Goal: Task Accomplishment & Management: Contribute content

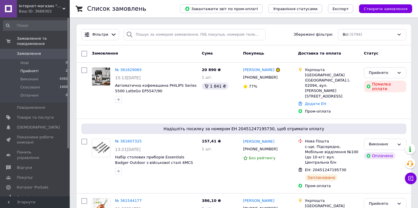
click at [49, 67] on li "Прийняті 2" at bounding box center [35, 71] width 71 height 8
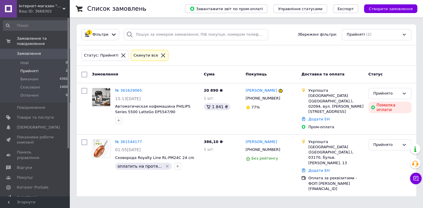
click at [199, 47] on div "Статус: Прийняті Cкинути все" at bounding box center [246, 55] width 339 height 21
click at [44, 115] on span "Товари та послуги" at bounding box center [35, 117] width 37 height 5
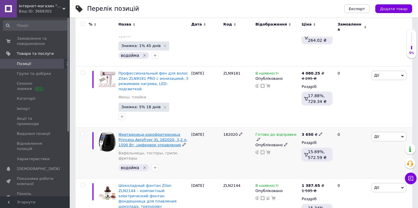
scroll to position [132, 0]
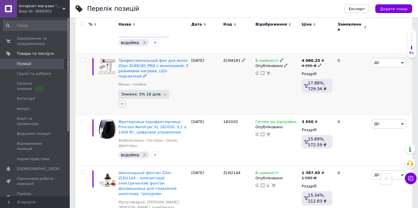
click at [123, 102] on icon "button" at bounding box center [122, 104] width 5 height 5
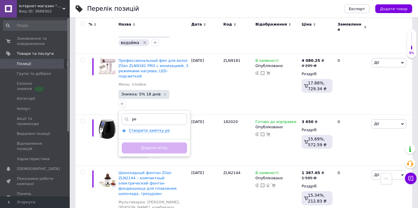
type input "р"
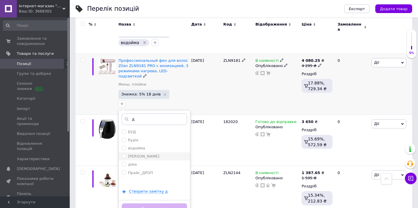
type input "д"
click at [147, 154] on div "[PERSON_NAME]" at bounding box center [154, 156] width 65 height 5
checkbox input "true"
click at [150, 204] on button "Додати мітку" at bounding box center [154, 209] width 65 height 11
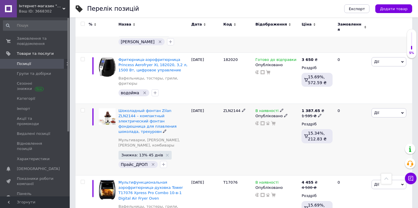
scroll to position [185, 0]
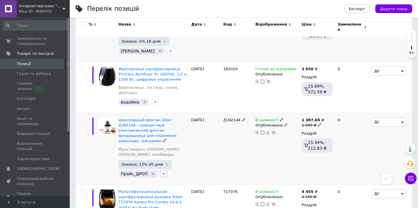
click at [162, 173] on icon "button" at bounding box center [163, 174] width 3 height 3
type input "ден"
click at [186, 200] on div "[PERSON_NAME]" at bounding box center [195, 202] width 65 height 5
checkbox input "true"
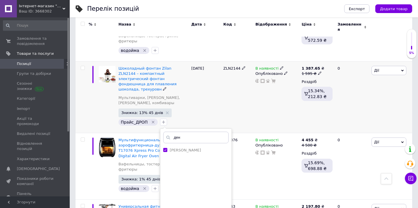
scroll to position [238, 0]
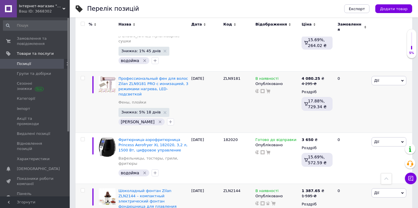
scroll to position [0, 0]
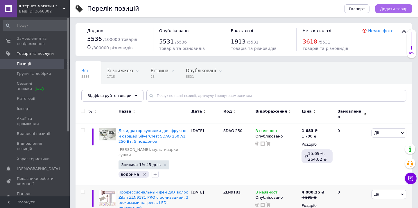
click at [392, 11] on span "Додати товар" at bounding box center [394, 9] width 28 height 4
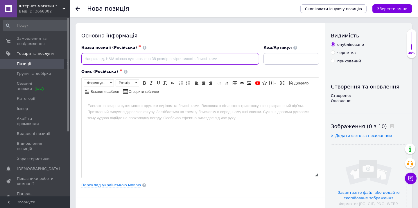
click at [197, 63] on input at bounding box center [170, 59] width 178 height 12
paste input "ZLN7088"
type input "ZLN7088"
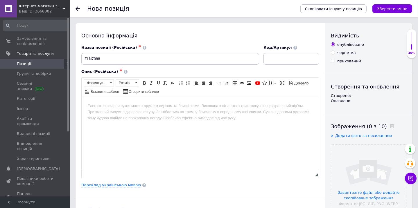
click at [172, 38] on div "Основна інформація" at bounding box center [200, 35] width 238 height 7
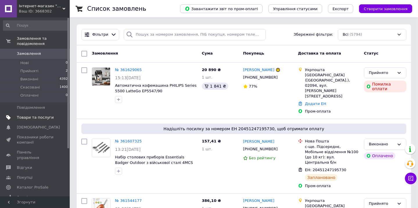
click at [32, 115] on span "Товари та послуги" at bounding box center [35, 117] width 37 height 5
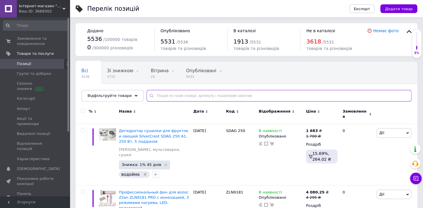
click at [182, 96] on input "text" at bounding box center [278, 96] width 265 height 12
paste input "ZLN7088"
type input "ZLN7088"
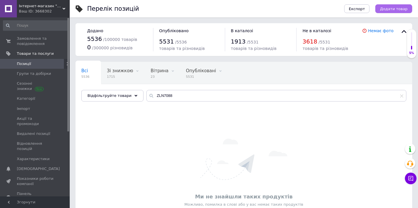
click at [383, 12] on button "Додати товар" at bounding box center [393, 8] width 37 height 9
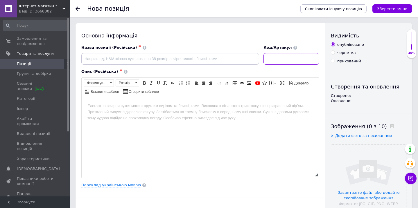
drag, startPoint x: 273, startPoint y: 57, endPoint x: 274, endPoint y: 60, distance: 3.9
click at [273, 57] on input at bounding box center [291, 59] width 56 height 12
paste input "ZLN7088"
type input "ZLN7088"
click at [100, 185] on link "Переклад українською мовою" at bounding box center [111, 185] width 60 height 5
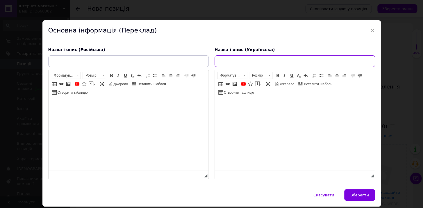
click at [235, 60] on input "text" at bounding box center [294, 61] width 160 height 12
paste input "Акумуляторна електрична ракетка для знищення комах Zilan ZLN7088 із вбудованим …"
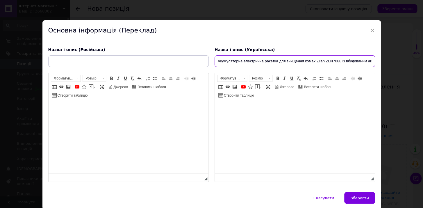
scroll to position [0, 72]
type input "Акумуляторна електрична ракетка для знищення комах Zilan ZLN7088 із вбудованим …"
drag, startPoint x: 345, startPoint y: 61, endPoint x: 395, endPoint y: 63, distance: 50.0
click at [395, 63] on div "× Основна інформація (Переклад) Назва і опис (Російська) Розширений текстовий р…" at bounding box center [211, 104] width 423 height 208
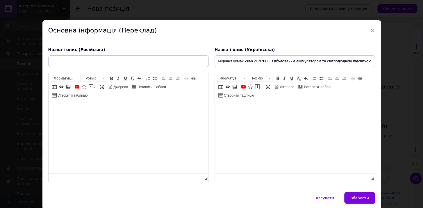
scroll to position [0, 0]
paste input "Аккумуляторная электрическая ракетка для уничтожения насекомых Zilan ZLN7088 со…"
click at [96, 57] on input "Аккумуляторная электрическая ракетка для уничтожения насекомых Zilan ZLN7088 со…" at bounding box center [128, 61] width 160 height 12
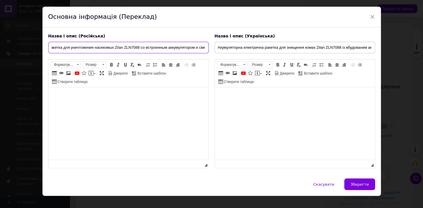
scroll to position [21, 0]
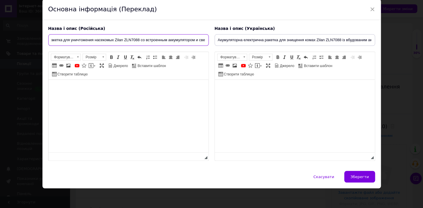
type input "Аккумуляторная электрическая ракетка для уничтожения насекомых Zilan ZLN7088 со…"
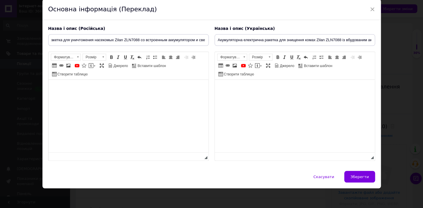
scroll to position [0, 0]
click at [234, 96] on html at bounding box center [294, 89] width 160 height 18
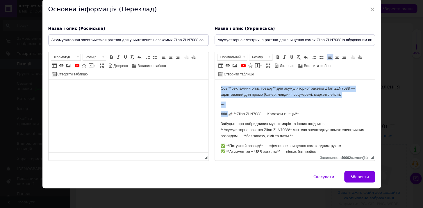
drag, startPoint x: 227, startPoint y: 114, endPoint x: 217, endPoint y: 80, distance: 35.6
click at [217, 80] on html "Ось **рекламний опис товару** для акумуляторної ракетки Zilan ZLN7088 — адаптов…" at bounding box center [294, 163] width 160 height 166
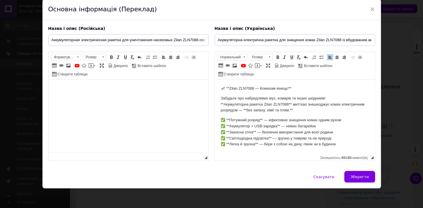
click at [224, 89] on p "🦟 **Zilan ZLN7088 — Комахам кінець!**" at bounding box center [294, 89] width 148 height 6
drag, startPoint x: 227, startPoint y: 88, endPoint x: 209, endPoint y: 89, distance: 18.4
click at [214, 89] on html "🦟 **Zilan ZLN7088 — Комахам кінець!** Забудьте про набридливих мух, комарів та …" at bounding box center [294, 150] width 160 height 141
click at [303, 89] on p "Zilan ZLN7088 — Комахам кінець!**" at bounding box center [294, 89] width 148 height 6
drag, startPoint x: 238, startPoint y: 88, endPoint x: 212, endPoint y: 86, distance: 26.2
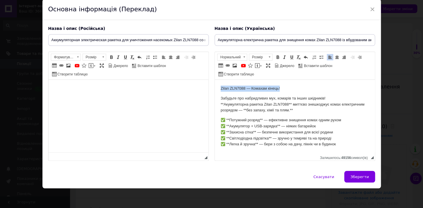
click at [214, 86] on html "Zilan ZLN7088 — Комахам кінець! Забудьте про набридливих мух, комарів та інших …" at bounding box center [294, 150] width 160 height 141
click at [243, 57] on span at bounding box center [244, 57] width 6 height 6
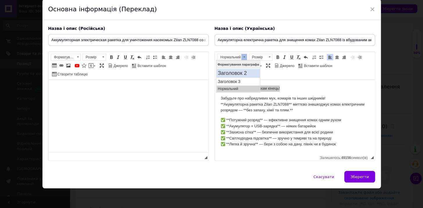
drag, startPoint x: 233, startPoint y: 74, endPoint x: 490, endPoint y: 118, distance: 261.0
click at [233, 74] on h2 "Заголовок 2" at bounding box center [238, 73] width 41 height 6
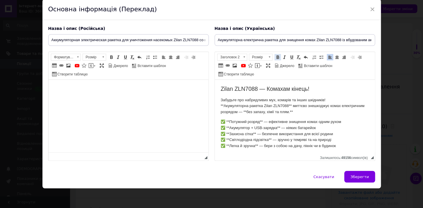
click at [276, 56] on span at bounding box center [277, 57] width 5 height 5
click at [334, 59] on span at bounding box center [336, 57] width 5 height 5
click at [335, 102] on p "Забудьте про набридливих мух, комарів та інших шкідників! **Акумуляторна ракетк…" at bounding box center [294, 106] width 148 height 18
click at [269, 98] on p "Забудьте про набридливих мух, комарів та інших шкідників! **Акумуляторна ракетк…" at bounding box center [294, 106] width 148 height 18
drag, startPoint x: 223, startPoint y: 105, endPoint x: 216, endPoint y: 104, distance: 7.0
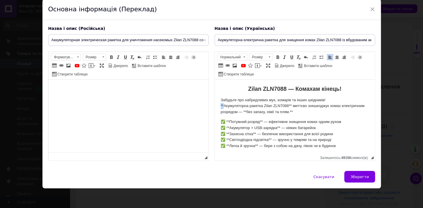
click at [216, 104] on html "Zilan ZLN7088 — Комахам кінець! Забудьте про набридливих мух, комарів та інших …" at bounding box center [294, 151] width 160 height 142
click at [289, 106] on p "Забудьте про набридливих мух, комарів та інших шкідників! Акумуляторна ракетка …" at bounding box center [294, 106] width 148 height 18
drag, startPoint x: 286, startPoint y: 104, endPoint x: 219, endPoint y: 104, distance: 67.1
click at [219, 104] on html "Zilan ZLN7088 — Комахам кінець! Забудьте про набридливих мух, комарів та інших …" at bounding box center [294, 151] width 160 height 142
click at [276, 58] on span at bounding box center [277, 57] width 5 height 5
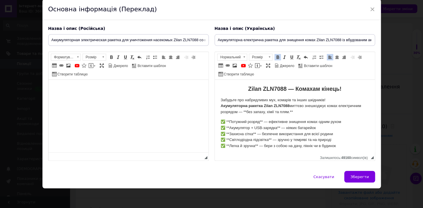
click at [315, 111] on p "Забудьте про набридливих мух, комарів та інших шкідників! Акумуляторна ракетка …" at bounding box center [294, 106] width 148 height 18
click at [246, 112] on p "Забудьте про набридливих мух, комарів та інших шкідників! Акумуляторна ракетка …" at bounding box center [294, 106] width 148 height 18
drag, startPoint x: 287, startPoint y: 113, endPoint x: 243, endPoint y: 112, distance: 43.9
click at [243, 112] on p "Забудьте про набридливих мух, комарів та інших шкідників! Акумуляторна ракетка …" at bounding box center [294, 106] width 148 height 18
click at [275, 58] on span at bounding box center [277, 57] width 5 height 5
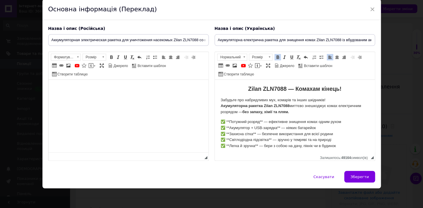
click at [313, 113] on p "Забудьте про набридливих мух, комарів та інших шкідників! Акумуляторна ракетка …" at bounding box center [294, 106] width 148 height 18
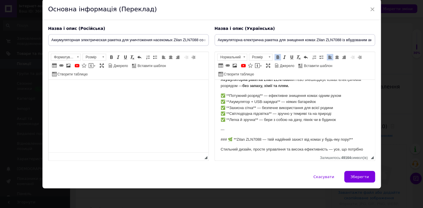
click at [227, 94] on p "✅ **Потужний розряд** — ефективне знищення комах одним рухом ✅ **Акумулятор + U…" at bounding box center [294, 108] width 148 height 30
click at [258, 94] on p "✅ Потужний розряд** — ефективне знищення комах одним рухом ✅ **Акумулятор + USB…" at bounding box center [294, 108] width 148 height 30
click at [229, 100] on p "✅ Потужний розряд — ефективне знищення комах одним рухом ✅ **Акумулятор + USB-з…" at bounding box center [294, 108] width 148 height 30
click at [275, 101] on p "✅ Потужний розряд — ефективне знищення комах одним рухом ✅ Акумулятор + USB-зар…" at bounding box center [294, 108] width 148 height 30
click at [228, 106] on p "✅ Потужний розряд — ефективне знищення комах одним рухом ✅ Акумулятор + USB-зар…" at bounding box center [294, 108] width 148 height 30
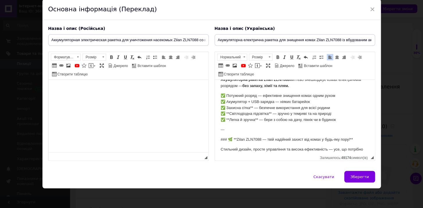
click at [252, 107] on p "✅ Потужний розряд — ефективне знищення комах одним рухом ✅ Акумулятор + USB-зар…" at bounding box center [294, 108] width 148 height 30
click at [227, 112] on p "✅ Потужний розряд — ефективне знищення комах одним рухом ✅ Акумулятор + USB-зар…" at bounding box center [294, 108] width 148 height 30
click at [267, 113] on p "✅ Потужний розряд — ефективне знищення комах одним рухом ✅ Акумулятор + USB-зар…" at bounding box center [294, 108] width 148 height 30
click at [229, 119] on p "✅ Потужний розряд — ефективне знищення комах одним рухом ✅ Акумулятор + USB-зар…" at bounding box center [294, 108] width 148 height 30
click at [253, 120] on p "✅ Потужний розряд — ефективне знищення комах одним рухом ✅ Акумулятор + USB-зар…" at bounding box center [294, 108] width 148 height 30
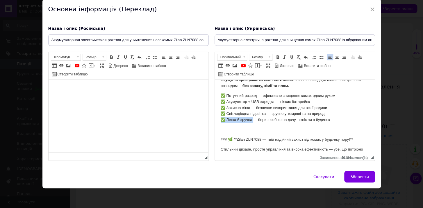
drag, startPoint x: 252, startPoint y: 120, endPoint x: 238, endPoint y: 91, distance: 32.5
click at [221, 117] on p "✅ Потужний розряд — ефективне знищення комах одним рухом ✅ Акумулятор + USB-зар…" at bounding box center [294, 108] width 148 height 30
click at [274, 59] on link "Жирний Сполучення клавіш Ctrl+B" at bounding box center [277, 57] width 6 height 6
click at [267, 103] on p "✅ Потужний розряд — ефективне знищення комах одним рухом ✅ Акумулятор + USB-зар…" at bounding box center [294, 108] width 148 height 30
drag, startPoint x: 265, startPoint y: 113, endPoint x: 216, endPoint y: 112, distance: 48.8
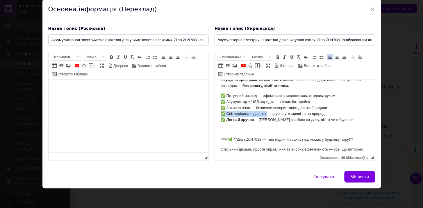
click at [216, 113] on html "Zilan ZLN7088 — Комахам кінець! Забудьте про набридливих мух, комарів та інших …" at bounding box center [294, 125] width 160 height 142
click at [278, 55] on span at bounding box center [277, 57] width 5 height 5
click at [246, 107] on p "✅ Потужний розряд — ефективне знищення комах одним рухом ✅ Акумулятор + USB-зар…" at bounding box center [294, 108] width 148 height 30
drag, startPoint x: 249, startPoint y: 107, endPoint x: 221, endPoint y: 105, distance: 28.9
click at [220, 108] on p "✅ Потужний розряд — ефективне знищення комах одним рухом ✅ Акумулятор + USB-зар…" at bounding box center [294, 108] width 148 height 30
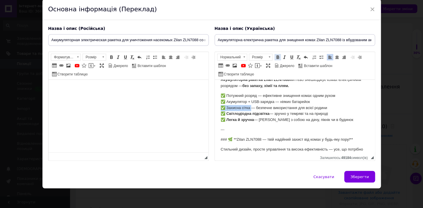
click at [275, 55] on span at bounding box center [277, 57] width 5 height 5
drag, startPoint x: 247, startPoint y: 102, endPoint x: 218, endPoint y: 104, distance: 29.1
click at [218, 104] on html "Zilan ZLN7088 — Комахам кінець! Забудьте про набридливих мух, комарів та інших …" at bounding box center [294, 125] width 160 height 142
click at [278, 57] on span at bounding box center [277, 57] width 5 height 5
drag, startPoint x: 255, startPoint y: 94, endPoint x: 220, endPoint y: 96, distance: 34.9
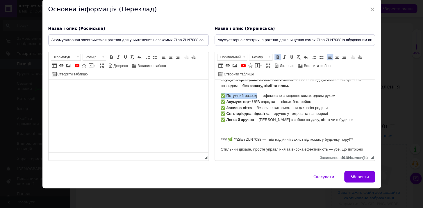
click at [220, 96] on p "✅ Потужний розряд — ефективне знищення комах одним рухом ✅ Акумулятор + USB-зар…" at bounding box center [294, 108] width 148 height 30
click at [275, 56] on span at bounding box center [277, 57] width 5 height 5
click at [298, 132] on p "---" at bounding box center [294, 130] width 148 height 6
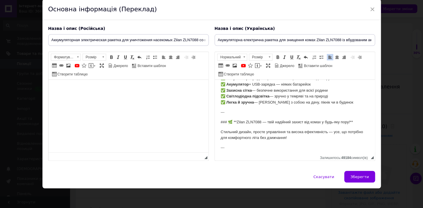
scroll to position [53, 0]
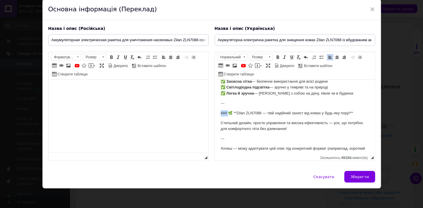
drag, startPoint x: 227, startPoint y: 112, endPoint x: 211, endPoint y: 115, distance: 16.1
click at [214, 115] on html "Zilan ZLN7088 — Комахам кінець! Забудьте про набридливих мух, комарів та інших …" at bounding box center [294, 98] width 160 height 142
click at [228, 103] on p "---" at bounding box center [294, 103] width 148 height 6
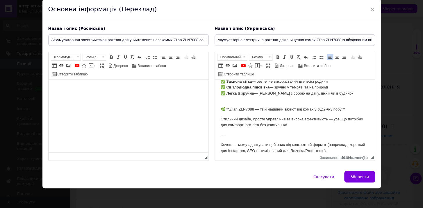
click at [228, 109] on p "🌿 **Zilan ZLN7088 — твій надійний захист від комах у будь-яку пору!**" at bounding box center [294, 110] width 148 height 6
drag, startPoint x: 250, startPoint y: 109, endPoint x: 206, endPoint y: 111, distance: 44.2
click at [214, 111] on html "Zilan ZLN7088 — Комахам кінець! Забудьте про набридливих мух, комарів та інших …" at bounding box center [294, 96] width 160 height 139
click at [351, 112] on p "🌿 Zilan ZLN7088 — твій надійний захист від комах у будь-яку пору!**" at bounding box center [294, 110] width 148 height 6
drag, startPoint x: 258, startPoint y: 115, endPoint x: 218, endPoint y: 109, distance: 40.0
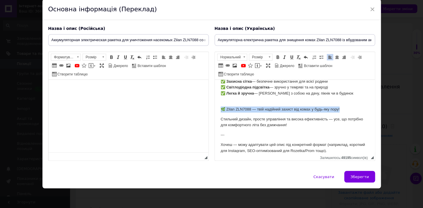
click at [218, 109] on html "Zilan ZLN7088 — Комахам кінець! Забудьте про набридливих мух, комарів та інших …" at bounding box center [294, 96] width 160 height 139
click at [278, 57] on span at bounding box center [277, 57] width 5 height 5
click at [338, 103] on body "Zilan ZLN7088 — Комахам кінець! Забудьте про набридливих мух, комарів та інших …" at bounding box center [294, 96] width 148 height 127
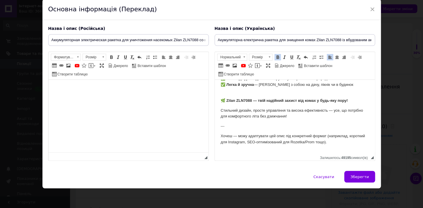
scroll to position [66, 0]
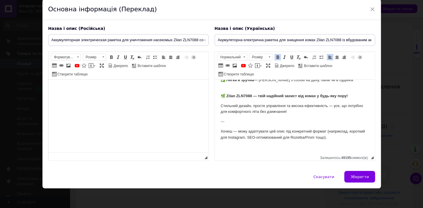
click at [226, 123] on p "---" at bounding box center [294, 122] width 148 height 6
click at [240, 131] on p "Хочеш — можу адаптувати цей опис під конкретний формат (наприклад, короткий для…" at bounding box center [294, 138] width 148 height 18
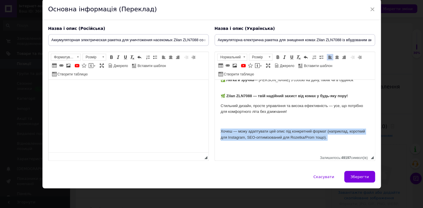
drag, startPoint x: 293, startPoint y: 148, endPoint x: 213, endPoint y: 130, distance: 81.5
click at [214, 130] on html "Zilan ZLN7088 — Комахам кінець! Забудьте про набридливих мух, комарів та інших …" at bounding box center [294, 83] width 160 height 139
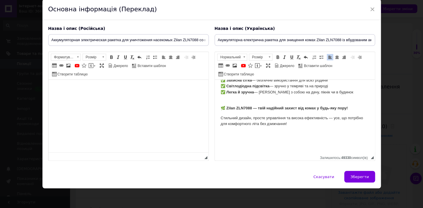
click at [230, 151] on html "Zilan ZLN7088 — Комахам кінець! Забудьте про набридливих мух, комарів та інших …" at bounding box center [294, 89] width 160 height 127
click at [230, 149] on html "Zilan ZLN7088 — Комахам кінець! Забудьте про набридливих мух, комарів та інших …" at bounding box center [294, 89] width 160 height 127
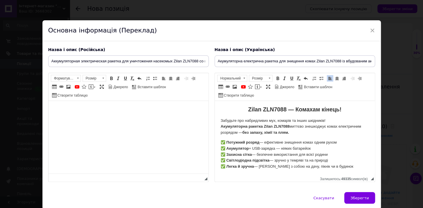
scroll to position [0, 0]
click at [298, 138] on body "Zilan ZLN7088 — Комахам кінець! Забудьте про набридливих мух, комарів та інших …" at bounding box center [294, 154] width 148 height 95
click at [295, 136] on p "Забудьте про набридливих мух, комарів та інших шкідників! Акумуляторна ракетка …" at bounding box center [294, 128] width 148 height 18
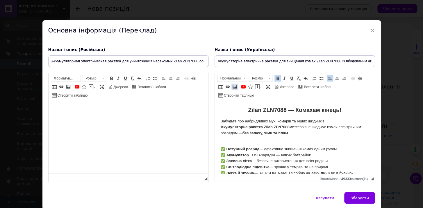
click at [237, 88] on span at bounding box center [234, 87] width 5 height 5
select select
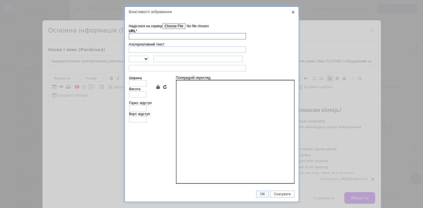
paste input "https://k-markt.pl/userdata/public/assets//ZLN7088%209.jpg"
type input "https://k-markt.pl/userdata/public/assets//ZLN7088%209.jpg"
click at [262, 192] on span "ОК" at bounding box center [262, 194] width 12 height 4
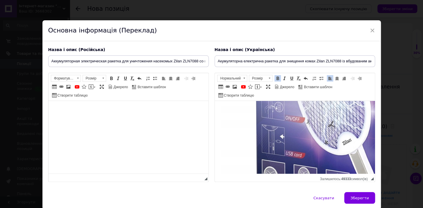
scroll to position [185, 0]
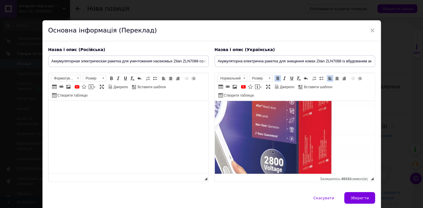
click at [308, 147] on img "Редактор, 9160447E-F8F9-43DE-A08C-8716F594330E" at bounding box center [225, 100] width 297 height 297
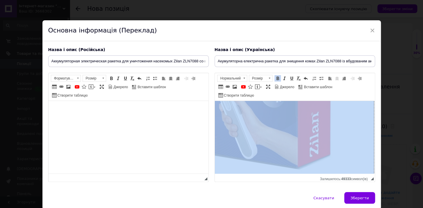
scroll to position [317, 148]
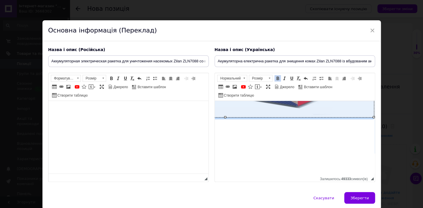
drag, startPoint x: 154, startPoint y: 15, endPoint x: 286, endPoint y: 88, distance: 150.5
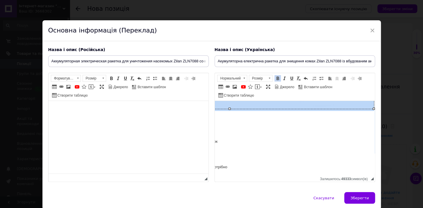
scroll to position [290, 139]
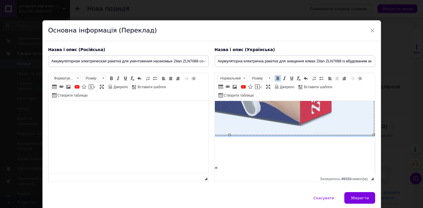
drag, startPoint x: 368, startPoint y: 135, endPoint x: 304, endPoint y: 102, distance: 72.2
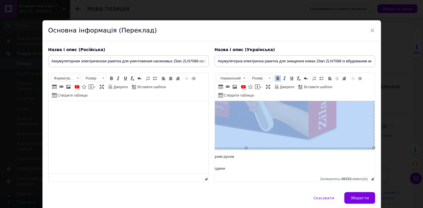
scroll to position [238, 107]
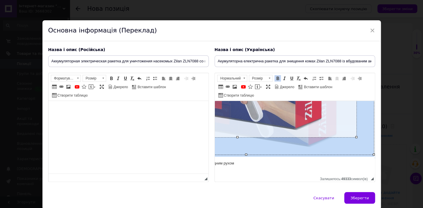
drag, startPoint x: 368, startPoint y: 153, endPoint x: 303, endPoint y: 130, distance: 69.4
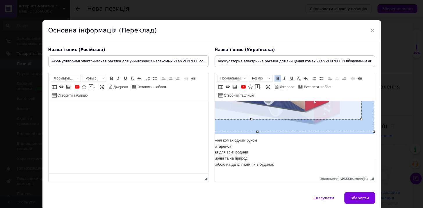
drag, startPoint x: 368, startPoint y: 131, endPoint x: 330, endPoint y: 109, distance: 44.4
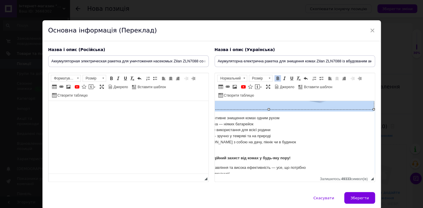
scroll to position [238, 61]
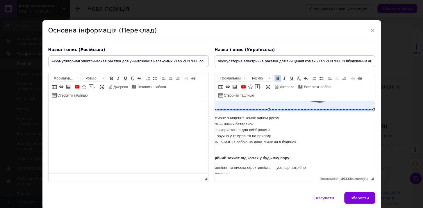
drag, startPoint x: 154, startPoint y: 9, endPoint x: 148, endPoint y: 5, distance: 7.2
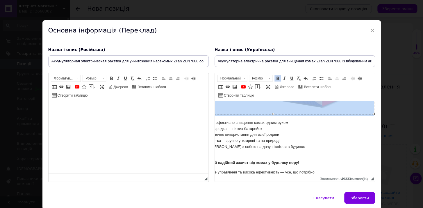
scroll to position [211, 52]
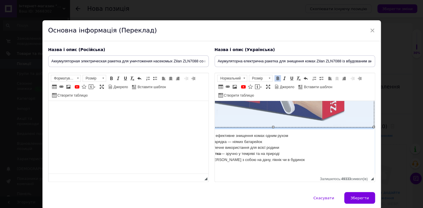
drag, startPoint x: 368, startPoint y: 126, endPoint x: 326, endPoint y: 111, distance: 44.8
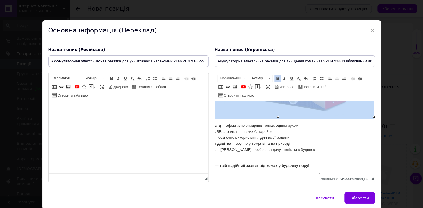
scroll to position [211, 42]
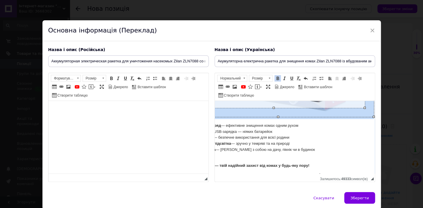
drag, startPoint x: 368, startPoint y: 117, endPoint x: 336, endPoint y: 105, distance: 33.7
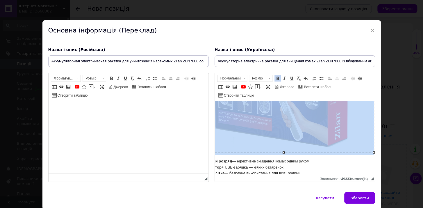
scroll to position [158, 31]
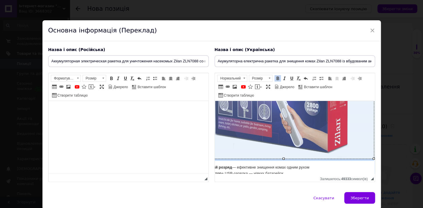
drag, startPoint x: 368, startPoint y: 158, endPoint x: 323, endPoint y: 134, distance: 51.5
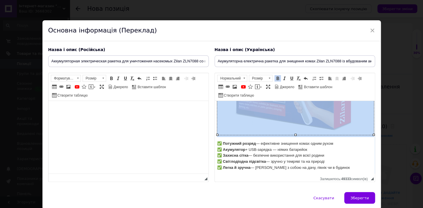
scroll to position [158, 8]
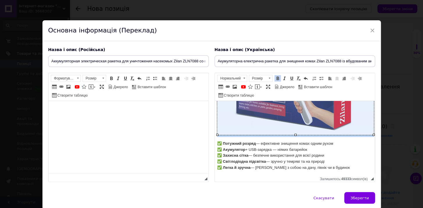
drag, startPoint x: 368, startPoint y: 135, endPoint x: 341, endPoint y: 123, distance: 30.4
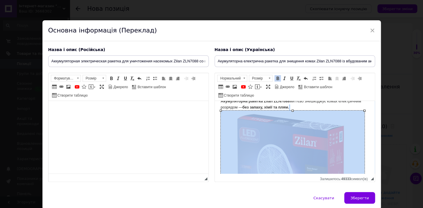
scroll to position [0, 0]
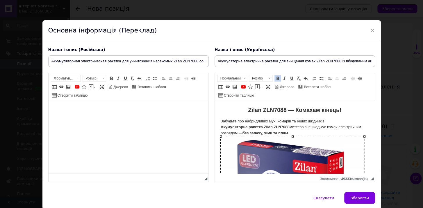
click at [304, 132] on p "Забудьте про набридливих мух, комарів та інших шкідників! Акумуляторна ракетка …" at bounding box center [294, 201] width 148 height 164
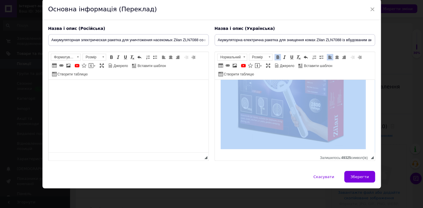
scroll to position [186, 0]
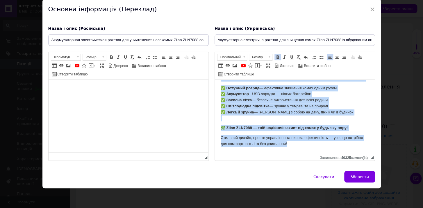
drag, startPoint x: 235, startPoint y: 87, endPoint x: 348, endPoint y: 161, distance: 134.9
click at [348, 153] on html "Zilan ZLN7088 — Комахам кінець! Забудьте про набридливих мух, комарів та інших …" at bounding box center [294, 23] width 160 height 259
copy body "Zilan ZLN7088 — Комахам кінець! Забудьте про набридливих мух, комарів та інших …"
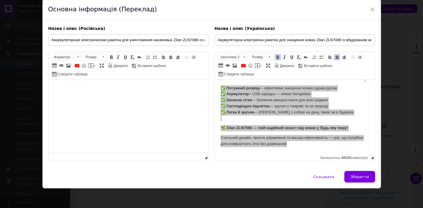
click at [120, 98] on html at bounding box center [128, 89] width 160 height 18
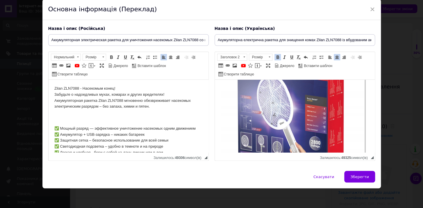
scroll to position [0, 0]
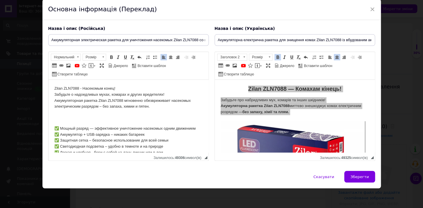
click at [100, 83] on html "Zilan ZLN7088 - Насекомым конец! Забудьте о надоедливых мухах, комарах и других…" at bounding box center [128, 137] width 160 height 114
drag, startPoint x: 118, startPoint y: 86, endPoint x: 104, endPoint y: 159, distance: 73.8
click at [48, 87] on html "Zilan ZLN7088 - Насекомым конец! Забудьте о надоедливых мухах, комарах и других…" at bounding box center [128, 137] width 160 height 114
click at [111, 58] on span at bounding box center [111, 57] width 5 height 5
click at [103, 57] on span at bounding box center [103, 57] width 2 height 1
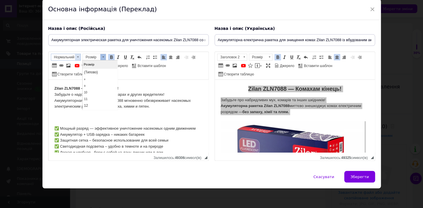
click at [57, 55] on span "Нормальний" at bounding box center [63, 57] width 24 height 6
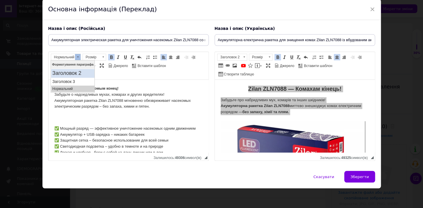
click at [67, 73] on h2 "Заголовок 2" at bounding box center [72, 73] width 41 height 6
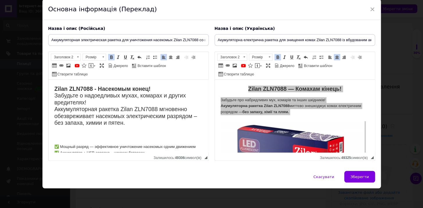
click at [56, 88] on strong "Zilan ZLN7088 - Насекомым конец!" at bounding box center [102, 89] width 96 height 6
click at [53, 87] on html "Zilan ZLN7088 - Насекомым конец! Забудьте о надоедливых мухах, комарах и других…" at bounding box center [128, 146] width 160 height 132
click at [168, 58] on span at bounding box center [170, 57] width 5 height 5
click at [55, 88] on strong "Zilan ZLN7088 - Насекомым конец!" at bounding box center [102, 89] width 96 height 6
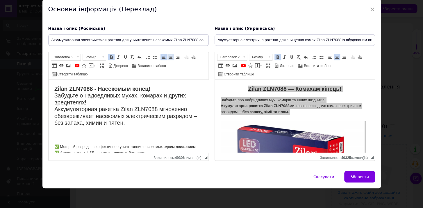
click at [171, 57] on span at bounding box center [170, 57] width 5 height 5
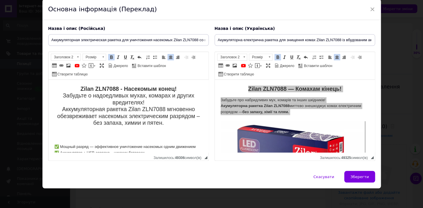
click at [164, 90] on strong "Zilan ZLN7088 - Насекомым конец!" at bounding box center [128, 89] width 96 height 6
click at [179, 89] on h2 "Zilan ZLN7088 - Насекомым конец! Забудьте о надоедливых мухах, комарах и других…" at bounding box center [128, 110] width 148 height 48
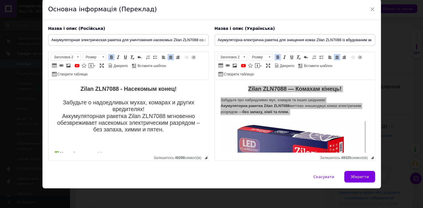
click at [58, 101] on h2 "Zilan ZLN7088 - Насекомым конец! ​​​​​​​ Забудьте о надоедливых мухах, комарах …" at bounding box center [128, 113] width 148 height 54
click at [162, 58] on span at bounding box center [163, 57] width 5 height 5
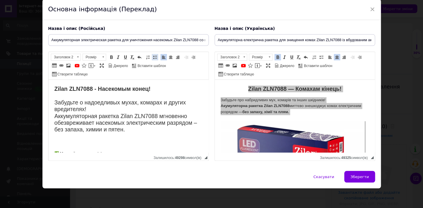
click at [156, 58] on span at bounding box center [154, 57] width 5 height 5
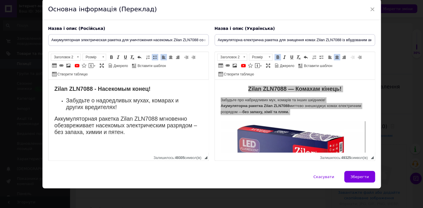
click at [54, 90] on strong "Zilan ZLN7088 - Насекомым конец!" at bounding box center [102, 89] width 96 height 6
click at [167, 58] on link "По центру" at bounding box center [170, 57] width 6 height 6
click at [73, 100] on h2 "Забудьте о надоедливых мухах, комарах и других вредителях!" at bounding box center [128, 104] width 125 height 14
click at [59, 101] on ul "Забудьте о надоедливых мухах, комарах и других вредителях!" at bounding box center [128, 104] width 148 height 14
click at [152, 58] on link "Вставити/видалити маркований список" at bounding box center [155, 57] width 6 height 6
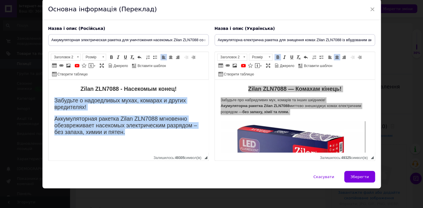
drag, startPoint x: 53, startPoint y: 100, endPoint x: 146, endPoint y: 132, distance: 98.5
click at [146, 134] on html "Zilan ZLN7088 - Насекомым конец! Забудьте о надоедливых мухах, комарах и других…" at bounding box center [128, 150] width 160 height 141
click at [72, 55] on span "Заголовок 2" at bounding box center [63, 57] width 24 height 6
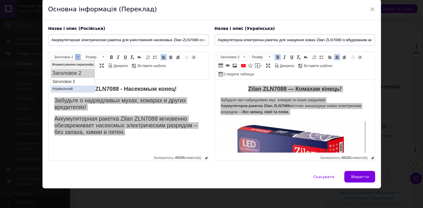
click at [72, 87] on p "Нормальний" at bounding box center [72, 89] width 41 height 4
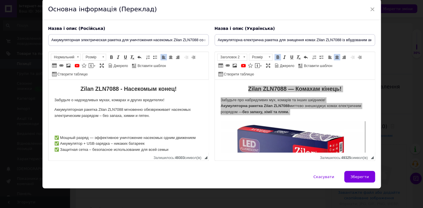
click at [173, 127] on body "Zilan ZLN7088 - Насекомым конец! Забудьте о надоедливых мухах, комарах и других…" at bounding box center [128, 141] width 148 height 111
click at [115, 107] on p "Аккумуляторная ракетка Zilan ZLN7088 мгновенно обезвреживает насекомых электрич…" at bounding box center [128, 116] width 148 height 18
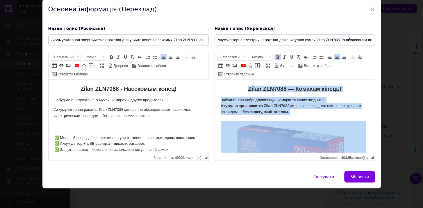
click at [299, 106] on p "Забудьте про набридливих мух, комарів та інших шкідників! Акумуляторна ракетка …" at bounding box center [294, 182] width 148 height 170
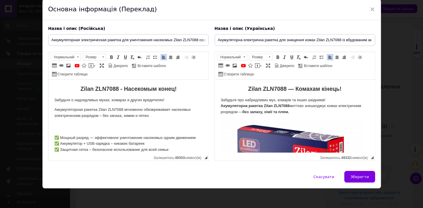
click at [335, 99] on p "Забудьте про набридливих мух, комарів та інших шкідників! Акумуляторна ракетка …" at bounding box center [294, 182] width 148 height 170
click at [125, 105] on body "Zilan ZLN7088 - Насекомым конец! Забудьте о надоедливых мухах, комарах и других…" at bounding box center [128, 141] width 148 height 111
click at [55, 109] on p "Аккумуляторная ракетка Zilan ZLN7088 мгновенно обезвреживает насекомых электрич…" at bounding box center [128, 116] width 148 height 18
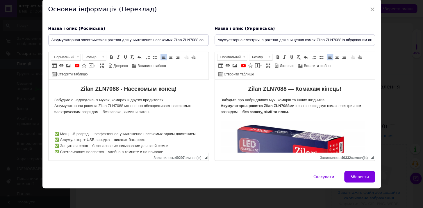
click at [119, 105] on p "Забудьте о надоедливых мухах, комарах и других вредителях! ​​​​​​​ Аккумуляторн…" at bounding box center [128, 109] width 148 height 24
drag, startPoint x: 122, startPoint y: 105, endPoint x: 25, endPoint y: 106, distance: 97.0
click at [48, 106] on html "Zilan ZLN7088 - Насекомым конец! Забудьте о надоедливых мухах, комарах и других…" at bounding box center [128, 139] width 160 height 119
click at [152, 55] on span at bounding box center [154, 57] width 5 height 5
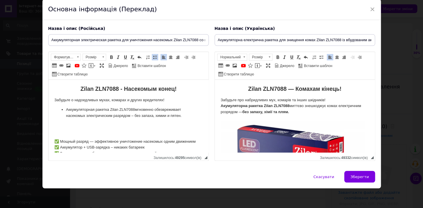
click at [152, 56] on span at bounding box center [154, 57] width 5 height 5
click at [112, 58] on span at bounding box center [111, 57] width 5 height 5
click at [161, 119] on body "Zilan ZLN7088 - Насекомым конец! Забудьте о надоедливых мухах, комарах и других…" at bounding box center [128, 143] width 148 height 115
click at [126, 109] on strong "​​​​​​​Аккумуляторная ракетка Zilan ZLN7088" at bounding box center [90, 109] width 73 height 4
drag, startPoint x: 150, startPoint y: 115, endPoint x: 102, endPoint y: 115, distance: 48.2
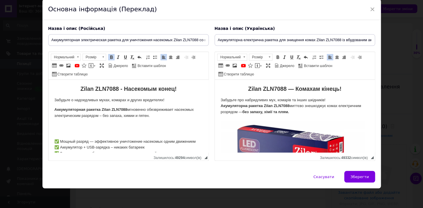
click at [102, 115] on p "​​​​​​​Аккумуляторная ракетка Zilan ZLN7088 мгновенно обезвреживает насекомых э…" at bounding box center [128, 113] width 148 height 12
click at [111, 56] on span at bounding box center [111, 57] width 5 height 5
click at [166, 125] on p "​​​" at bounding box center [128, 126] width 148 height 6
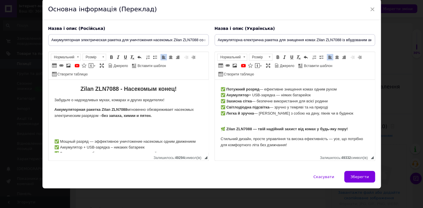
scroll to position [26, 0]
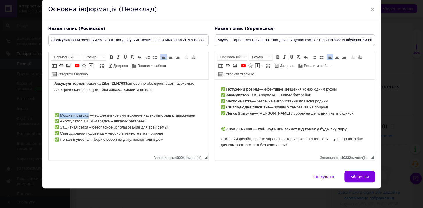
drag, startPoint x: 87, startPoint y: 115, endPoint x: 58, endPoint y: 114, distance: 29.1
click at [58, 114] on p "✅ Мощный разряд — эффективное уничтожение насекомых одним движением ✅ Аккумулят…" at bounding box center [128, 125] width 148 height 36
click at [110, 59] on span at bounding box center [111, 57] width 5 height 5
drag, startPoint x: 109, startPoint y: 121, endPoint x: 56, endPoint y: 112, distance: 53.0
click at [52, 120] on html "Zilan ZLN7088 - Насекомым конец! Забудьте о надоедливых мухах, комарах и других…" at bounding box center [128, 117] width 160 height 127
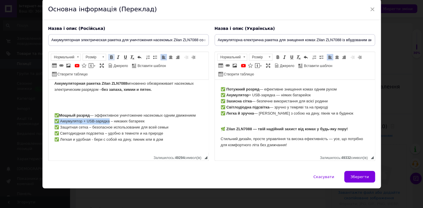
click at [111, 56] on span at bounding box center [111, 57] width 5 height 5
drag, startPoint x: 58, startPoint y: 114, endPoint x: 52, endPoint y: 114, distance: 6.7
click at [52, 114] on html "Zilan ZLN7088 - Насекомым конец! Забудьте о надоедливых мухах, комарах и других…" at bounding box center [128, 117] width 160 height 127
click at [113, 55] on span at bounding box center [111, 57] width 5 height 5
click at [227, 121] on p "✅ Потужний розряд — ефективне знищення комах одним рухом ✅ Акумулятор + USB-зар…" at bounding box center [294, 105] width 148 height 36
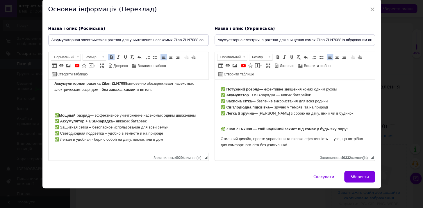
scroll to position [158, 0]
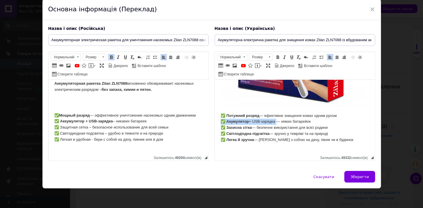
drag, startPoint x: 276, startPoint y: 122, endPoint x: 426, endPoint y: 193, distance: 166.3
click at [214, 122] on html "Zilan ZLN7088 — Комахам кінець! Забудьте про набридливих мух, комарів та інших …" at bounding box center [294, 51] width 160 height 259
click at [225, 55] on span "Нормальний" at bounding box center [229, 57] width 24 height 6
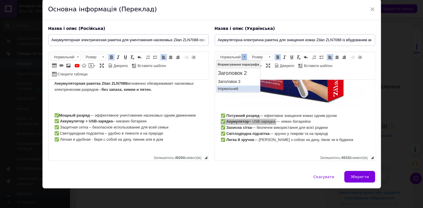
click at [238, 88] on p "Нормальний" at bounding box center [238, 89] width 41 height 4
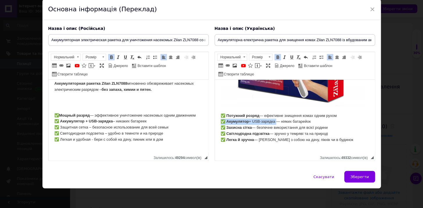
click at [276, 56] on span at bounding box center [277, 57] width 5 height 5
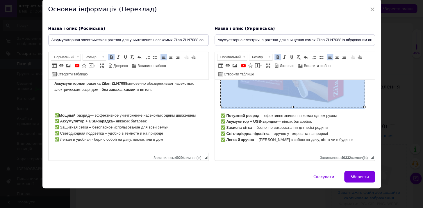
click at [267, 107] on img "Редактор, 9160447E-F8F9-43DE-A08C-8716F594330E" at bounding box center [292, 35] width 144 height 144
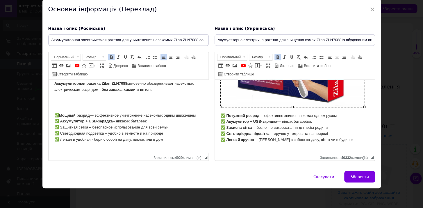
click at [266, 122] on strong "✅ Акумулятор + USB-зарядка" at bounding box center [248, 121] width 56 height 4
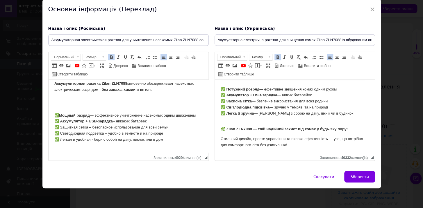
scroll to position [53, 0]
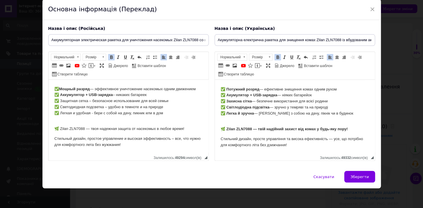
click at [99, 103] on p "✅ Мощный разряд — эффективное уничтожение насекомых одним движением ✅ Аккумулят…" at bounding box center [128, 98] width 148 height 36
drag, startPoint x: 87, startPoint y: 101, endPoint x: 26, endPoint y: 101, distance: 60.7
click at [48, 101] on html "Zilan ZLN7088 - Насекомым конец! Забудьте о надоедливых мухах, комарах и других…" at bounding box center [128, 90] width 160 height 127
click at [112, 54] on link "Жирний Сполучення клавіш Ctrl+B" at bounding box center [111, 57] width 6 height 6
drag, startPoint x: 104, startPoint y: 106, endPoint x: 55, endPoint y: 98, distance: 49.0
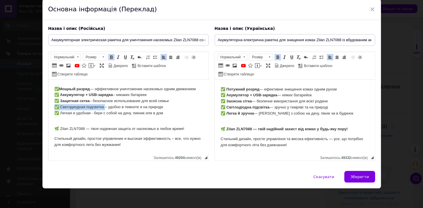
click at [51, 105] on html "Zilan ZLN7088 - Насекомым конец! Забудьте о надоедливых мухах, комарах и других…" at bounding box center [128, 90] width 160 height 127
click at [110, 58] on span at bounding box center [111, 57] width 5 height 5
click at [96, 112] on p "✅ Мощный разряд — эффективное уничтожение насекомых одним движением ✅ Аккумулят…" at bounding box center [128, 98] width 148 height 36
drag, startPoint x: 89, startPoint y: 112, endPoint x: 53, endPoint y: 110, distance: 36.7
click at [53, 112] on html "Zilan ZLN7088 - Насекомым конец! Забудьте о надоедливых мухах, комарах и других…" at bounding box center [128, 90] width 160 height 127
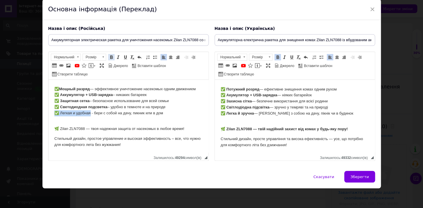
click at [112, 57] on span at bounding box center [111, 57] width 5 height 5
click at [124, 113] on p "✅ Мощный разряд — эффективное уничтожение насекомых одним движением ✅ Аккумулят…" at bounding box center [128, 98] width 148 height 36
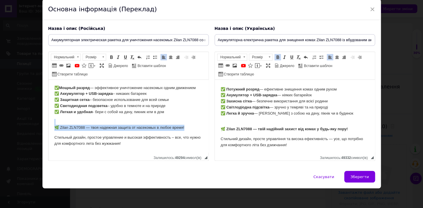
drag, startPoint x: 185, startPoint y: 125, endPoint x: 95, endPoint y: 200, distance: 116.5
click at [48, 121] on html "Zilan ZLN7088 - Насекомым конец! Забудьте о надоедливых мухах, комарах и других…" at bounding box center [128, 89] width 160 height 127
click at [109, 58] on span at bounding box center [111, 57] width 5 height 5
click at [169, 121] on p "🌿 Zilan ZLN7088 — твоя надежная защита от насекомых в любое время!" at bounding box center [128, 125] width 148 height 12
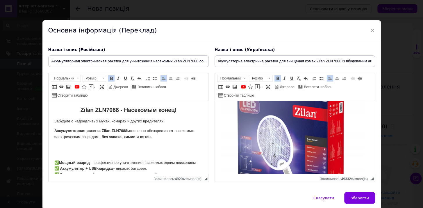
scroll to position [53, 0]
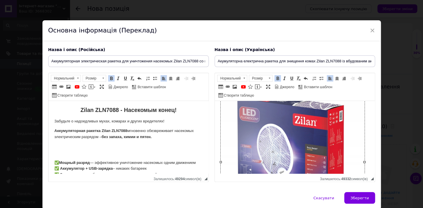
click at [283, 143] on img "Редактор, 9160447E-F8F9-43DE-A08C-8716F594330E" at bounding box center [292, 162] width 144 height 144
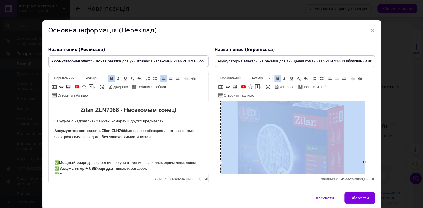
copy br "Редактор, 9160447E-F8F9-43DE-A08C-8716F594330E"
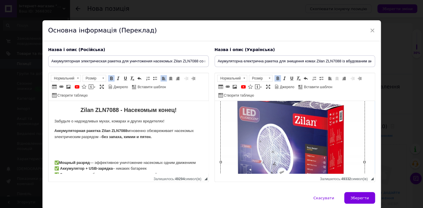
drag, startPoint x: 126, startPoint y: 112, endPoint x: 130, endPoint y: 114, distance: 3.8
click at [127, 112] on strong "Zilan ZLN7088 - Насекомым конец!" at bounding box center [128, 110] width 96 height 6
click at [133, 116] on body "Zilan ZLN7088 - Насекомым конец! Забудьте о надоедливых мухах, комарах и других…" at bounding box center [128, 164] width 148 height 115
click at [177, 110] on h2 "Zilan ZLN7088 - Насекомым конец!" at bounding box center [128, 110] width 148 height 7
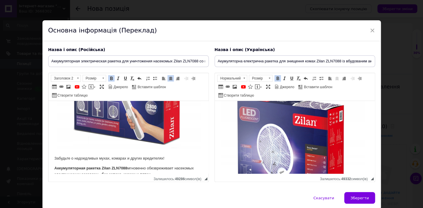
scroll to position [0, 0]
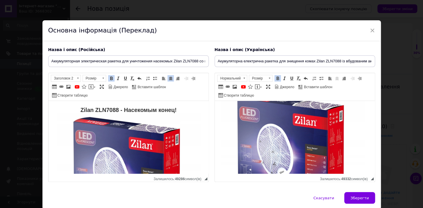
click at [174, 111] on h2 "Zilan ZLN7088 - Насекомым конец! ​​​​​​​" at bounding box center [128, 183] width 148 height 152
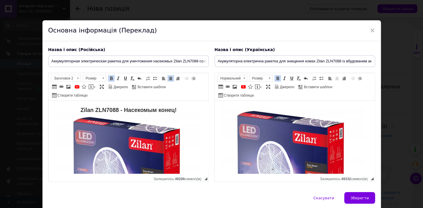
scroll to position [26, 0]
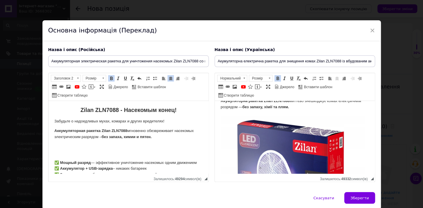
click at [135, 125] on body "Zilan ZLN7088 - Насекомым конец! Забудьте о надоедливых мухах, комарах и других…" at bounding box center [128, 164] width 148 height 115
click at [166, 139] on p "​​​​​​​Аккумуляторная ракетка Zilan ZLN7088 мгновенно обезвреживает насекомых э…" at bounding box center [128, 134] width 148 height 12
click at [108, 152] on body "Zilan ZLN7088 - Насекомым конец! Забудьте о надоедливых мухах, комарах и других…" at bounding box center [128, 164] width 148 height 115
click at [87, 148] on p "​​​" at bounding box center [128, 147] width 148 height 6
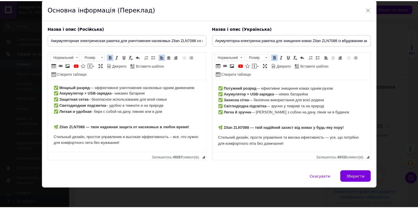
scroll to position [186, 0]
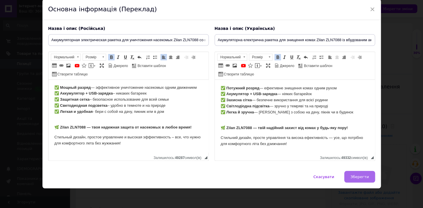
click at [356, 173] on button "Зберегти" at bounding box center [359, 177] width 30 height 12
type input "Аккумуляторная электрическая ракетка для уничтожения насекомых Zilan ZLN7088 со…"
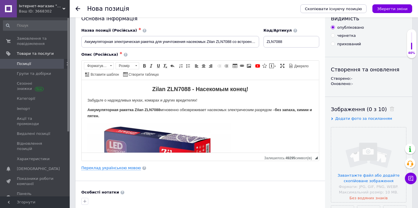
scroll to position [26, 0]
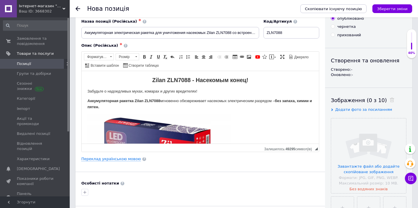
drag, startPoint x: 361, startPoint y: 108, endPoint x: 358, endPoint y: 109, distance: 3.0
click at [361, 108] on span "Додати фото за посиланням" at bounding box center [363, 109] width 57 height 4
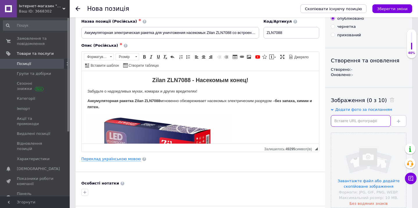
click at [341, 119] on input "text" at bounding box center [361, 121] width 60 height 12
paste input "https://k-markt.pl/environment/cache/images/500_500_productGfx_5075/ZLN7088-8.j…"
click at [398, 125] on button at bounding box center [399, 121] width 16 height 12
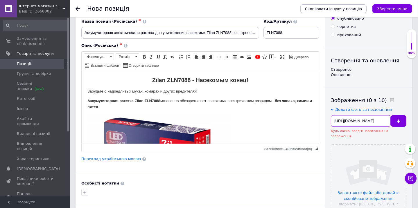
click at [371, 121] on input "https://k-markt.pl/environment/cache/images/500_500_productGfx_5075/ZLN7088-8.j…" at bounding box center [361, 121] width 60 height 12
drag, startPoint x: 466, startPoint y: 190, endPoint x: 279, endPoint y: 111, distance: 202.8
type input "cache/images/500_500_productGfx_5075/ZLN7088-8.jpg"
drag, startPoint x: 333, startPoint y: 119, endPoint x: 429, endPoint y: 122, distance: 96.8
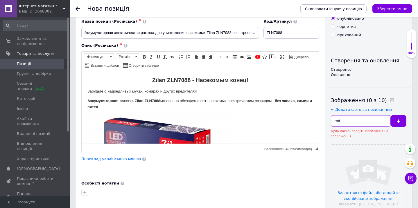
click at [366, 116] on input "text" at bounding box center [361, 121] width 60 height 12
paste input "https://k-markt.pl/environment/cache/images/500_500_productGfx_5075/ZLN7088-8.j…"
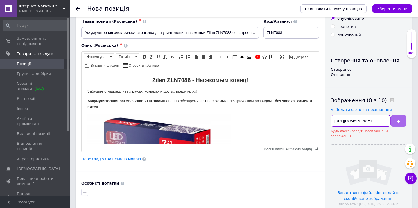
type input "https://k-markt.pl/environment/cache/images/500_500_productGfx_5075/ZLN7088-8.j…"
click at [397, 123] on span at bounding box center [398, 121] width 3 height 4
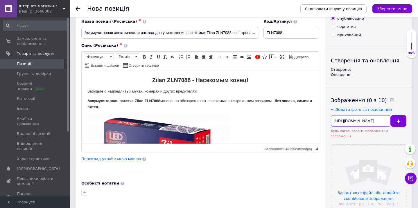
drag, startPoint x: 333, startPoint y: 120, endPoint x: 417, endPoint y: 122, distance: 83.7
paste input "https://k-markt.pl/userdata/public/assets//ZLN7088%209.jpg"
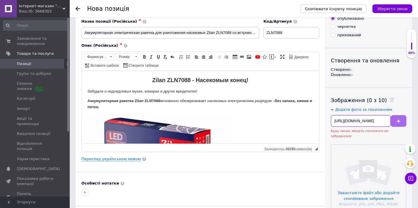
type input "https://k-markt.pl/userdata/public/assets//ZLN7088%209.jpg"
click at [397, 121] on icon at bounding box center [398, 121] width 3 height 3
click at [396, 123] on button at bounding box center [399, 121] width 16 height 12
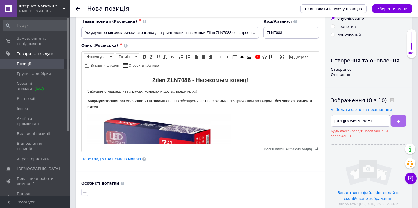
click at [396, 123] on button at bounding box center [399, 121] width 16 height 12
click at [341, 122] on input "https://k-markt.pl/userdata/public/assets//ZLN7088%209.jpg" at bounding box center [361, 121] width 60 height 12
click at [353, 106] on div "Зображення (0 з 10) Додати фото за посиланням https://k-markt.pl/userdata/publi…" at bounding box center [369, 198] width 76 height 202
click at [354, 109] on span "Додати фото за посиланням" at bounding box center [363, 109] width 57 height 4
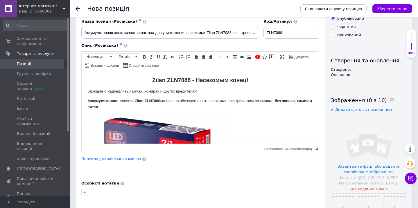
click at [354, 109] on span "Додати фото за посиланням" at bounding box center [363, 109] width 57 height 4
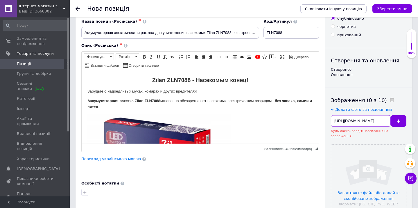
scroll to position [0, 46]
drag, startPoint x: 336, startPoint y: 120, endPoint x: 438, endPoint y: 122, distance: 102.3
type input "h"
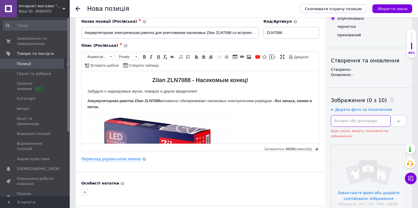
click at [367, 121] on input "text" at bounding box center [361, 121] width 60 height 12
paste input "https://www.elryan.com/img/600/600/resize/catalog/product/6/5/658aac40a66dd6002…"
type input "https://www.elryan.com/img/600/600/resize/catalog/product/6/5/658aac40a66dd6002…"
click at [403, 123] on button at bounding box center [399, 121] width 16 height 12
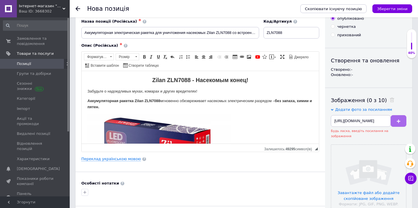
scroll to position [0, 0]
click at [402, 122] on button at bounding box center [399, 121] width 16 height 12
click at [401, 122] on button at bounding box center [399, 121] width 16 height 12
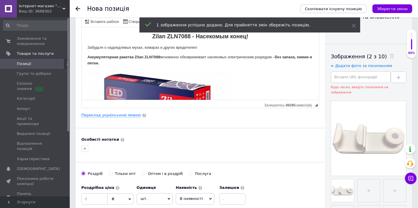
scroll to position [79, 0]
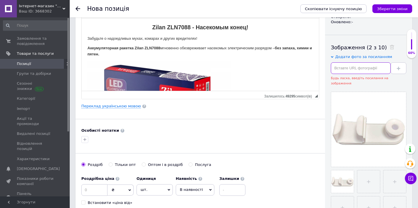
click at [350, 68] on input "text" at bounding box center [361, 68] width 60 height 12
paste input "https://k-markt.pl/userdata/public/assets//ZLN7088%209.jpg"
type input "https://k-markt.pl/userdata/public/assets//ZLN7088%209.jpg"
click at [401, 70] on button at bounding box center [399, 68] width 16 height 12
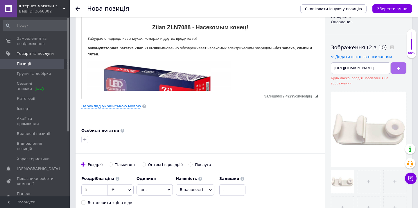
scroll to position [0, 0]
click at [397, 63] on button at bounding box center [399, 68] width 16 height 12
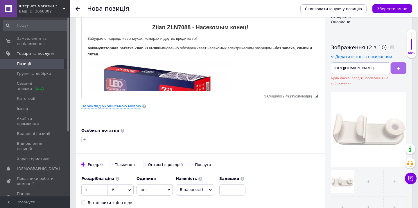
click at [397, 63] on button at bounding box center [399, 68] width 16 height 12
drag, startPoint x: 334, startPoint y: 67, endPoint x: 426, endPoint y: 71, distance: 92.2
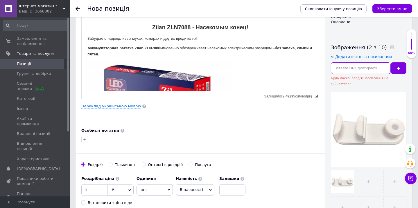
scroll to position [0, 0]
drag, startPoint x: 375, startPoint y: 67, endPoint x: 362, endPoint y: 67, distance: 12.2
click at [362, 67] on input "text" at bounding box center [361, 68] width 60 height 12
paste input "https://k-markt.pl/environment/cache/images/500_500_productGfx_5075/ZLN7088-8.j…"
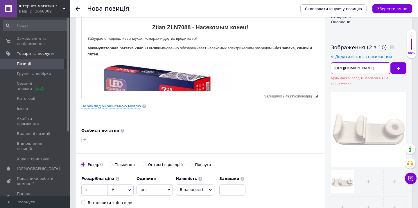
type input "https://k-markt.pl/environment/cache/images/500_500_productGfx_5075/ZLN7088-8.j…"
click at [398, 68] on use at bounding box center [398, 68] width 3 height 3
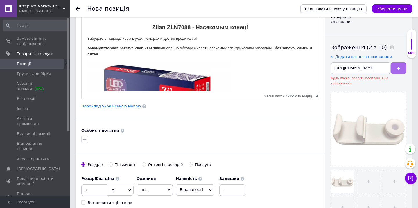
click at [398, 68] on use at bounding box center [398, 68] width 3 height 3
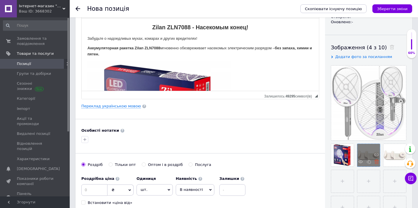
click at [376, 162] on icon at bounding box center [376, 162] width 4 height 4
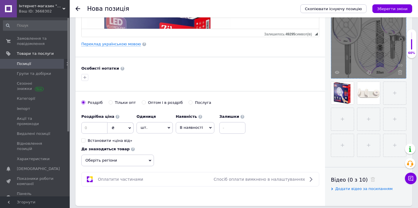
scroll to position [158, 0]
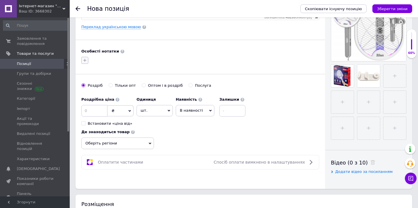
click at [82, 61] on icon "button" at bounding box center [84, 60] width 5 height 5
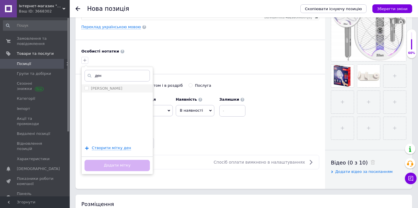
type input "ден"
click at [110, 89] on div "[PERSON_NAME]" at bounding box center [117, 88] width 65 height 5
checkbox input "true"
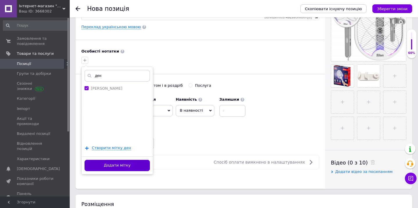
click at [112, 168] on button "Додати мітку" at bounding box center [117, 165] width 65 height 11
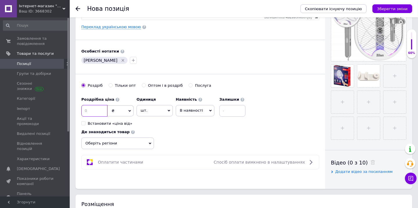
click at [90, 110] on input at bounding box center [94, 111] width 26 height 12
type input "988"
click at [226, 145] on div "Роздрібна ціна 988 ₴ $ EUR CHF GBP ¥ PLN ₸ MDL HUF KGS CNY TRY KRW lei Встанови…" at bounding box center [200, 121] width 238 height 55
click at [277, 91] on div "Роздріб Тільки опт Оптом і в роздріб Послуга" at bounding box center [200, 88] width 238 height 11
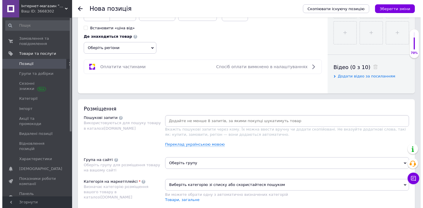
scroll to position [264, 0]
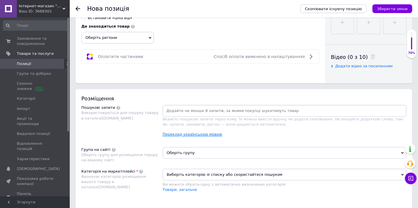
click at [173, 133] on link "Переклад українською мовою" at bounding box center [193, 134] width 60 height 5
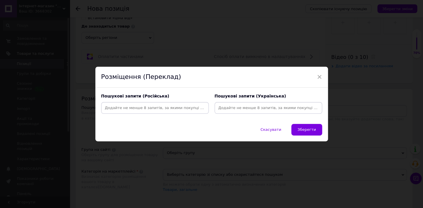
drag, startPoint x: 217, startPoint y: 110, endPoint x: 227, endPoint y: 109, distance: 9.4
click at [222, 110] on input at bounding box center [268, 108] width 105 height 9
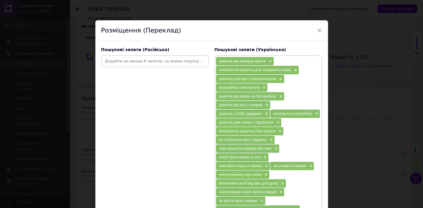
click at [131, 61] on div at bounding box center [154, 61] width 105 height 9
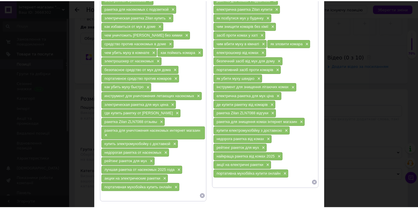
scroll to position [161, 0]
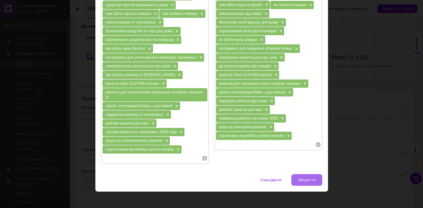
click at [306, 178] on span "Зберегти" at bounding box center [306, 180] width 18 height 4
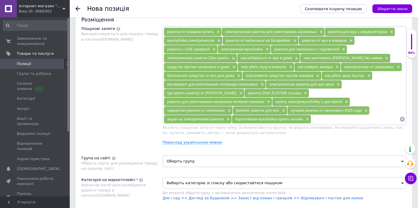
scroll to position [369, 0]
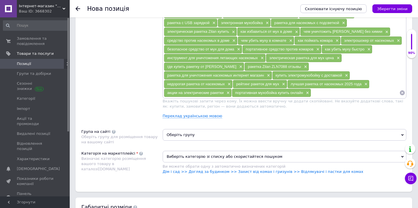
click at [189, 136] on span "Оберіть групу" at bounding box center [285, 135] width 244 height 12
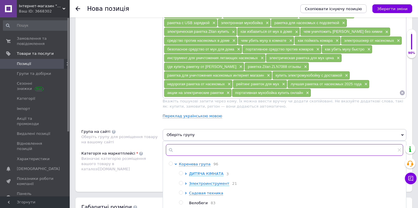
click at [184, 147] on input "text" at bounding box center [284, 150] width 237 height 12
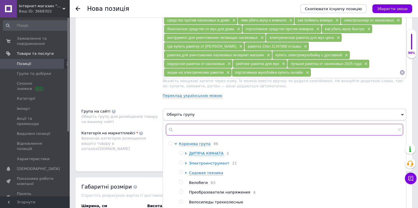
scroll to position [396, 0]
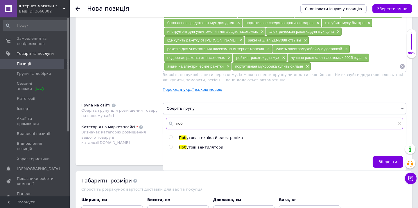
type input "поб"
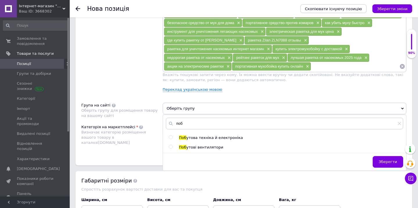
drag, startPoint x: 170, startPoint y: 136, endPoint x: 178, endPoint y: 135, distance: 7.6
click at [170, 136] on input "radio" at bounding box center [171, 138] width 4 height 4
radio input "true"
click at [386, 162] on span "Зберегти" at bounding box center [388, 162] width 18 height 4
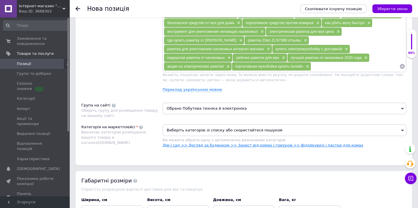
click at [263, 144] on link "Дім і сад >> Догляд за будинком >> Захист від комах і гризунів >> Відлякувачі і…" at bounding box center [263, 145] width 201 height 4
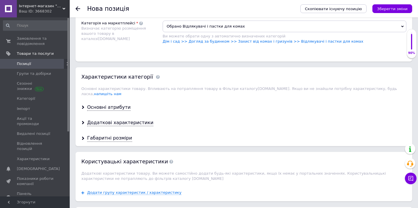
scroll to position [528, 0]
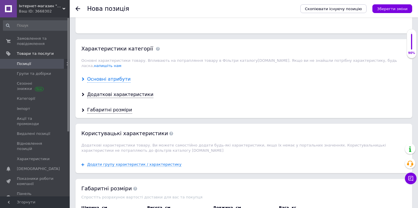
click at [113, 76] on div "Основні атрибути" at bounding box center [109, 79] width 44 height 7
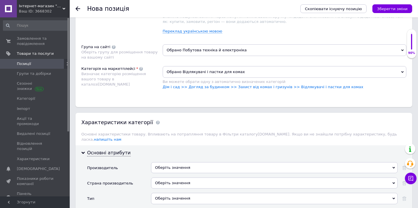
scroll to position [475, 0]
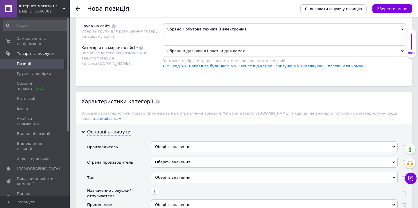
click at [197, 141] on div "Оберіть значення" at bounding box center [274, 146] width 247 height 11
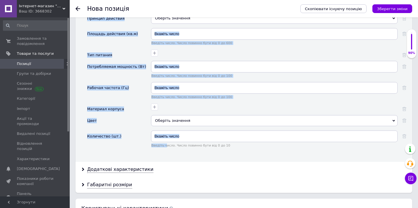
scroll to position [686, 0]
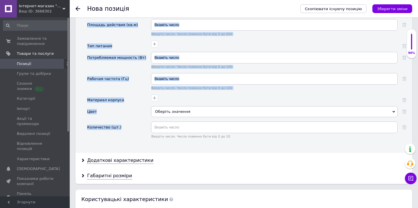
drag, startPoint x: 85, startPoint y: 58, endPoint x: 168, endPoint y: 121, distance: 104.3
click at [168, 121] on div "Основні атрибути Производитель Оберіть значення Страна производитель Оберіть зн…" at bounding box center [244, 33] width 337 height 240
copy div "Производитель Оберіть значення Страна производитель Оберіть значення Тип Оберіт…"
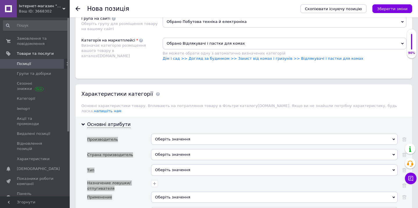
scroll to position [475, 0]
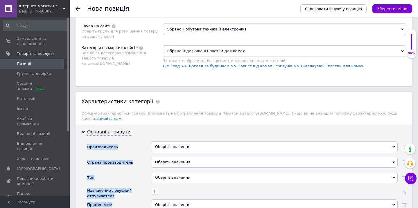
click at [176, 143] on div "Оберіть значення" at bounding box center [274, 146] width 247 height 11
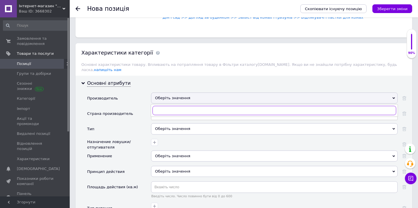
scroll to position [528, 0]
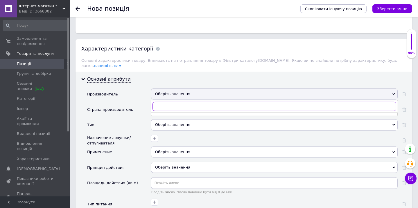
click at [208, 102] on input "text" at bounding box center [274, 106] width 244 height 9
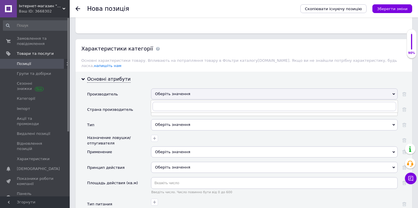
scroll to position [554, 0]
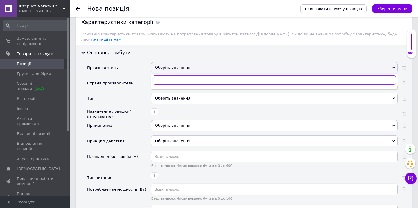
click at [165, 76] on input "text" at bounding box center [274, 80] width 244 height 9
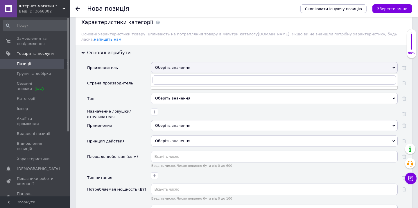
click at [163, 64] on div "Оберіть значення" at bounding box center [274, 67] width 247 height 11
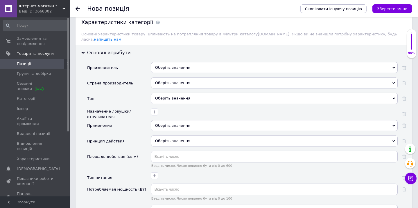
click at [163, 64] on div "Оберіть значення" at bounding box center [274, 67] width 247 height 11
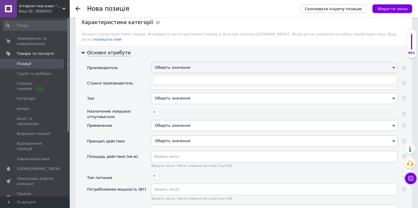
click at [164, 62] on div "Оберіть значення" at bounding box center [274, 67] width 247 height 11
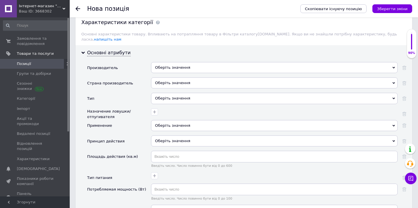
click at [169, 64] on div "Оберіть значення" at bounding box center [274, 67] width 247 height 11
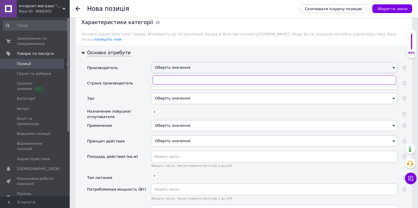
click at [175, 76] on input "text" at bounding box center [274, 80] width 244 height 9
paste input "Zilan"
drag, startPoint x: 164, startPoint y: 72, endPoint x: 228, endPoint y: 74, distance: 64.5
click at [228, 76] on input "Zilan" at bounding box center [274, 80] width 244 height 9
type input "Zilan"
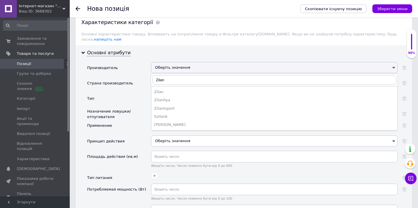
click at [141, 81] on div "Страна производитель" at bounding box center [119, 85] width 64 height 15
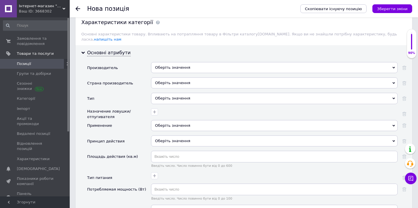
click at [167, 78] on div "Оберіть значення" at bounding box center [274, 83] width 247 height 11
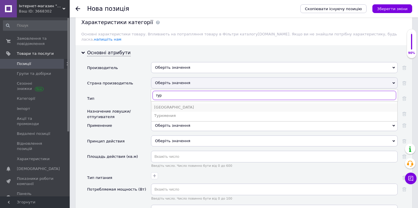
type input "тур"
click at [167, 105] on div "Турция" at bounding box center [274, 107] width 240 height 5
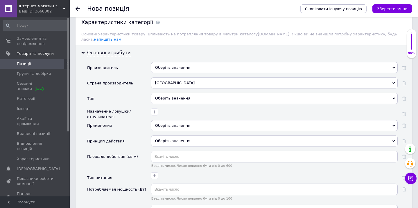
click at [165, 93] on div "Оберіть значення" at bounding box center [274, 98] width 247 height 11
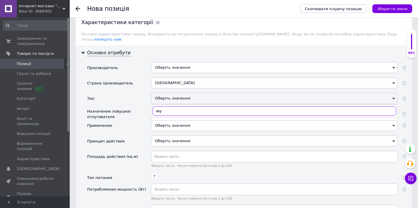
click at [171, 107] on input "аку" at bounding box center [274, 111] width 244 height 9
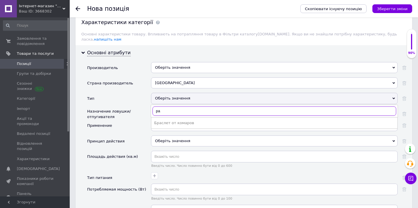
type input "р"
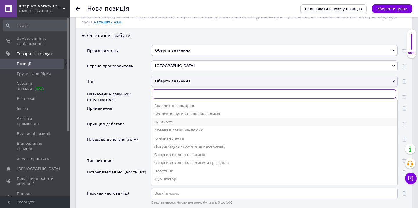
scroll to position [581, 0]
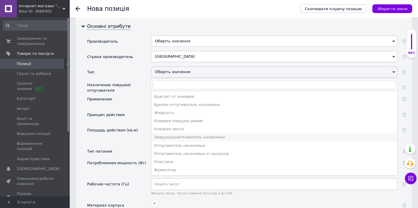
click at [184, 135] on div "Ловушка/уничтожитель насекомых" at bounding box center [274, 137] width 240 height 5
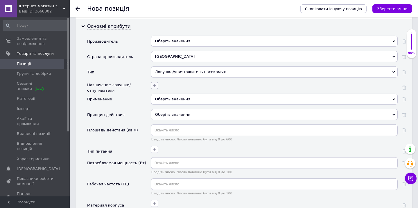
click at [155, 83] on icon "button" at bounding box center [154, 85] width 5 height 5
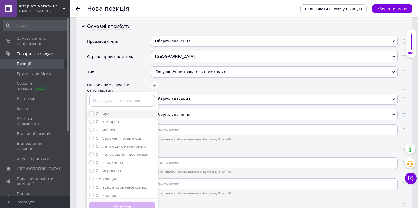
click at [114, 111] on div "От мух" at bounding box center [121, 113] width 65 height 5
checkbox мух "true"
click at [113, 120] on label "От комаров" at bounding box center [107, 122] width 23 height 4
checkbox комаров "true"
click at [109, 128] on label "От мошек" at bounding box center [105, 130] width 19 height 4
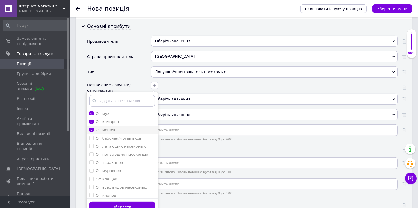
checkbox мошек "true"
click at [109, 136] on label "От бабочек/мотыльков" at bounding box center [119, 138] width 46 height 4
checkbox бабочек\/мотыльков "true"
click at [113, 144] on label "От летающих насекомых" at bounding box center [121, 146] width 50 height 4
checkbox насекомых "true"
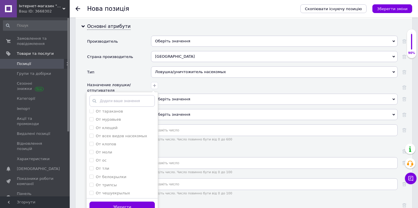
scroll to position [26, 0]
click at [125, 159] on label "От всех видов насекомых" at bounding box center [121, 161] width 51 height 4
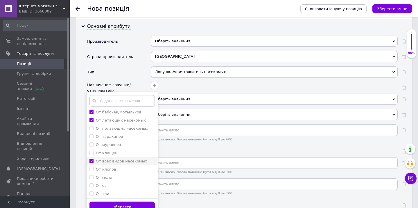
checkbox насекомых "true"
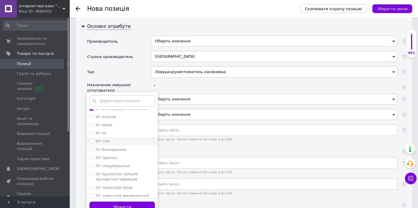
scroll to position [79, 0]
click at [107, 123] on label "От моли" at bounding box center [104, 125] width 16 height 4
checkbox моли "true"
click at [106, 130] on div "От ос" at bounding box center [121, 132] width 65 height 5
checkbox ос "true"
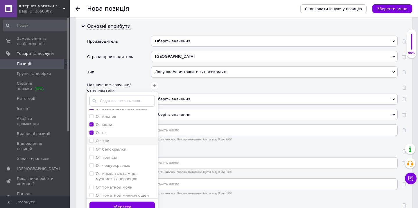
click at [107, 139] on div "От тли" at bounding box center [121, 141] width 65 height 5
checkbox тли "true"
click at [110, 147] on label "От белокрылки" at bounding box center [111, 149] width 30 height 4
checkbox белокрылки "true"
click at [109, 155] on label "От трипсы" at bounding box center [106, 157] width 21 height 4
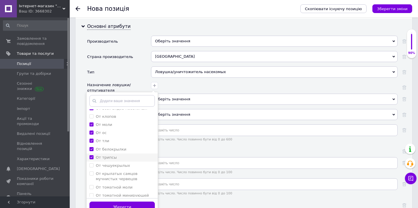
checkbox трипсы "true"
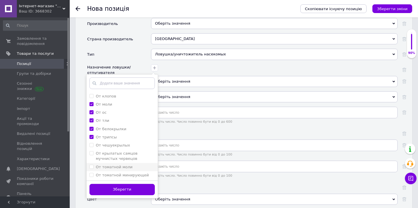
scroll to position [607, 0]
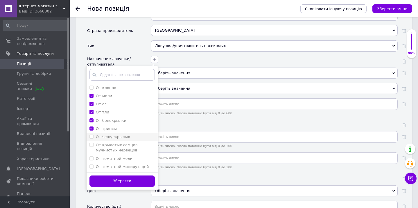
click at [119, 135] on label "От чешуекрылых" at bounding box center [113, 137] width 34 height 4
click at [113, 135] on label "От чешуекрылых" at bounding box center [113, 137] width 34 height 4
checkbox чешуекрылых "false"
click at [116, 143] on label "От крылатых самцов мучнистых червецов" at bounding box center [117, 148] width 42 height 10
checkbox червецов "true"
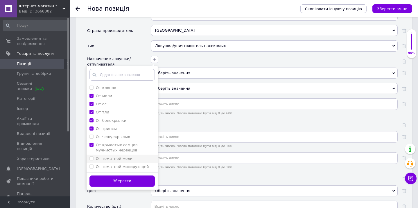
click at [112, 157] on label "От томатной моли" at bounding box center [114, 159] width 37 height 4
checkbox моли "true"
click at [123, 163] on li "От томатной минирующей моли" at bounding box center [122, 169] width 71 height 13
checkbox моли "true"
click at [132, 176] on button "Зберегти" at bounding box center [121, 181] width 65 height 11
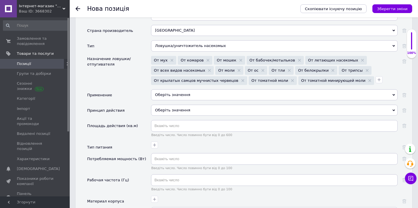
click at [188, 90] on div "Оберіть значення" at bounding box center [274, 94] width 247 height 11
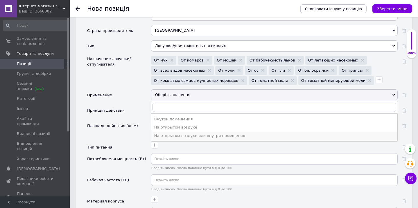
click at [205, 133] on div "На открытом воздухе или внутри помещения" at bounding box center [274, 135] width 240 height 5
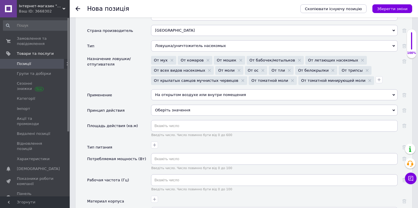
click at [167, 105] on div "Оберіть значення" at bounding box center [274, 110] width 247 height 11
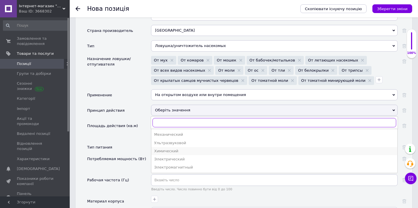
scroll to position [633, 0]
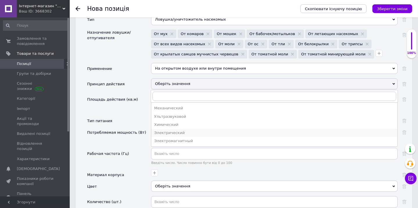
click at [173, 130] on div "Электрический" at bounding box center [274, 132] width 240 height 5
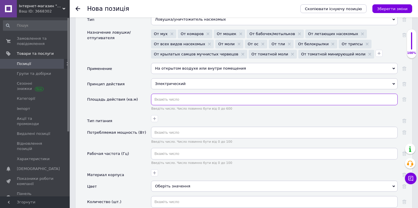
click at [175, 94] on input "text" at bounding box center [274, 100] width 247 height 12
type input "20"
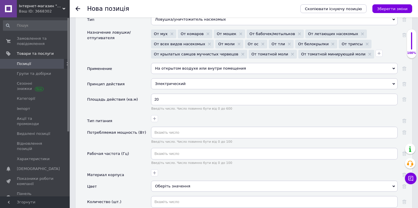
drag, startPoint x: 171, startPoint y: 105, endPoint x: 164, endPoint y: 98, distance: 9.9
click at [168, 102] on div "20 Введіть число. Число повинно бути від 0 до 600" at bounding box center [274, 104] width 247 height 21
click at [122, 103] on div "Площадь действия (кв.м)" at bounding box center [119, 104] width 64 height 21
click at [152, 116] on icon "button" at bounding box center [154, 118] width 5 height 5
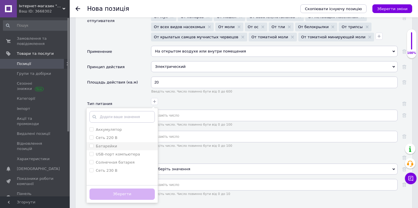
scroll to position [660, 0]
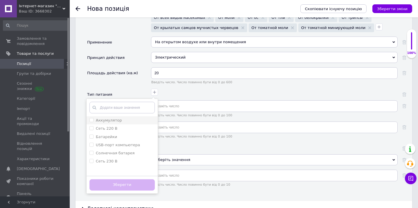
click at [117, 118] on label "Аккумулятор" at bounding box center [109, 120] width 26 height 4
checkbox input "true"
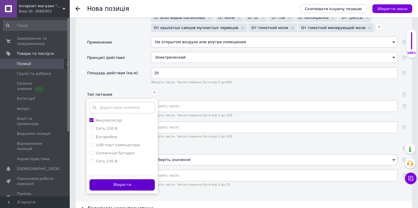
click at [134, 179] on button "Зберегти" at bounding box center [121, 184] width 65 height 11
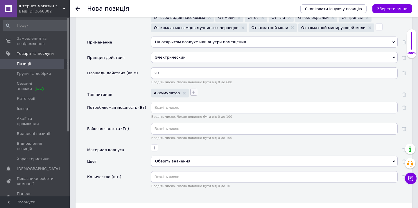
click at [191, 90] on icon "button" at bounding box center [193, 92] width 5 height 5
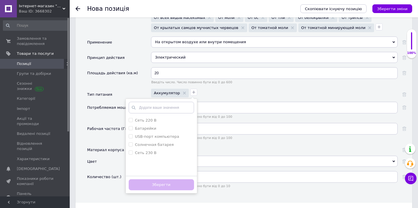
click at [130, 52] on div "Принцип действия" at bounding box center [119, 59] width 64 height 15
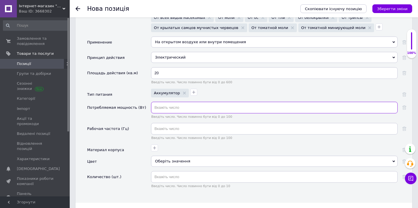
click at [164, 102] on input "text" at bounding box center [274, 108] width 247 height 12
type input "5"
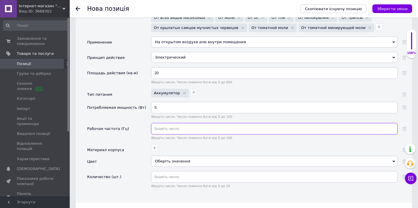
click at [166, 123] on input "text" at bounding box center [274, 129] width 247 height 12
type input "50"
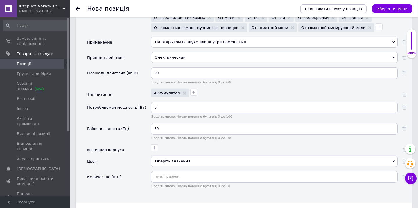
click at [137, 123] on div "Рабочая частота (Гц)" at bounding box center [119, 133] width 64 height 21
click at [154, 146] on icon "button" at bounding box center [154, 148] width 5 height 5
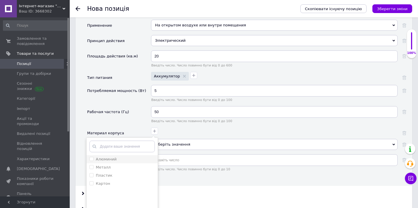
scroll to position [686, 0]
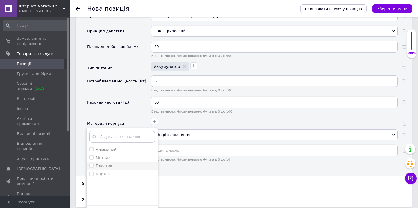
click at [117, 164] on div "Пластик" at bounding box center [121, 166] width 65 height 5
checkbox input "true"
click at [115, 154] on li "Металл" at bounding box center [122, 158] width 71 height 8
checkbox input "true"
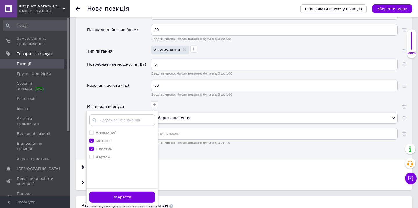
scroll to position [713, 0]
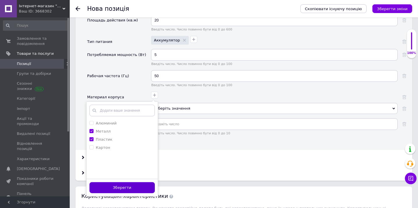
click at [144, 182] on button "Зберегти" at bounding box center [121, 187] width 65 height 11
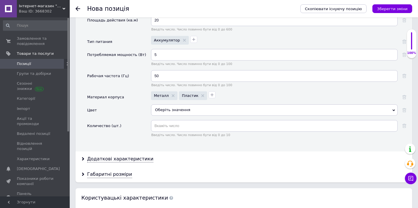
click at [184, 105] on div "Оберіть значення" at bounding box center [274, 110] width 247 height 11
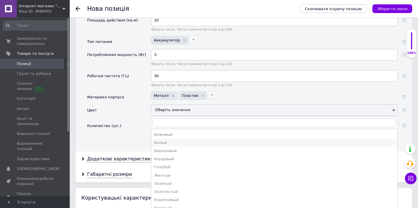
click at [198, 140] on div "Белый" at bounding box center [274, 142] width 240 height 5
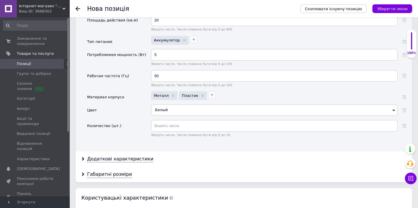
click at [136, 128] on div "Количество (шт.)" at bounding box center [119, 130] width 64 height 21
click at [167, 120] on input "text" at bounding box center [274, 126] width 247 height 12
type input "1"
click at [115, 129] on div "Количество (шт.)" at bounding box center [119, 130] width 64 height 21
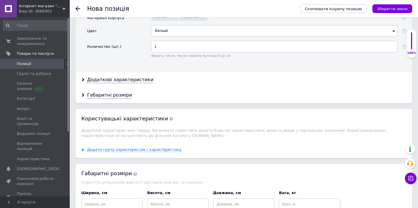
scroll to position [871, 0]
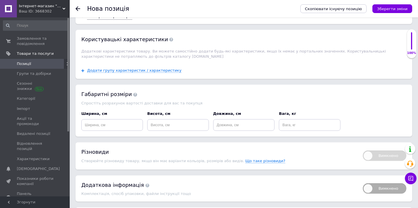
drag, startPoint x: 110, startPoint y: 110, endPoint x: 118, endPoint y: 125, distance: 16.2
click at [110, 111] on div "Ширина, см" at bounding box center [112, 121] width 62 height 20
click at [119, 126] on div "Габаритні розміри Спростіть розрахунок вартості доставки для вас та покупця Шир…" at bounding box center [244, 111] width 337 height 52
click at [117, 124] on input at bounding box center [112, 125] width 62 height 12
type input "22"
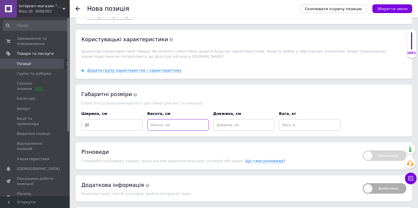
click at [179, 120] on input at bounding box center [178, 125] width 62 height 12
type input "2"
click at [227, 120] on input at bounding box center [244, 125] width 62 height 12
type input "48"
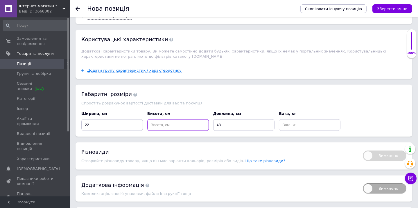
click at [184, 119] on input at bounding box center [178, 125] width 62 height 12
type input "26"
click at [287, 119] on input at bounding box center [310, 125] width 62 height 12
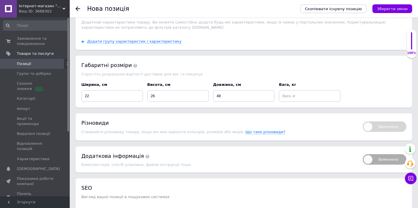
scroll to position [950, 0]
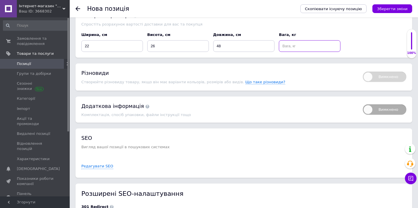
click at [282, 42] on input at bounding box center [310, 46] width 62 height 12
type input "0"
type input "1"
click at [286, 49] on div "Габаритні розміри Спростіть розрахунок вартості доставки для вас та покупця Шир…" at bounding box center [244, 32] width 337 height 52
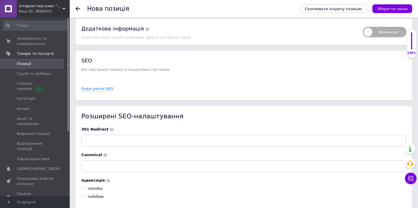
scroll to position [1048, 0]
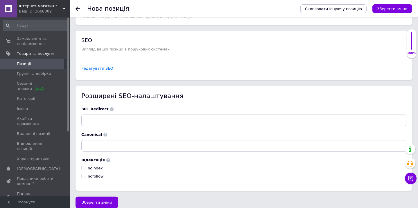
click at [91, 200] on button "Зберегти зміни" at bounding box center [97, 203] width 43 height 12
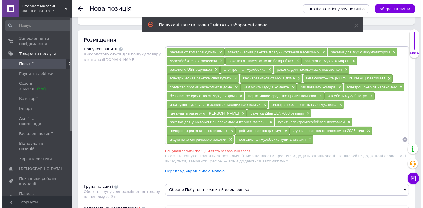
scroll to position [315, 0]
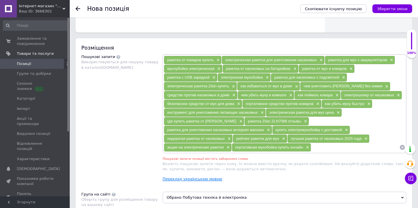
click at [199, 178] on link "Переклад українською мовою" at bounding box center [193, 179] width 60 height 5
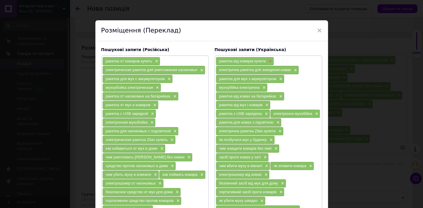
click at [267, 61] on span "×" at bounding box center [269, 61] width 5 height 5
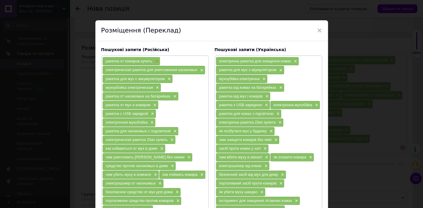
click at [154, 61] on span "×" at bounding box center [155, 61] width 5 height 5
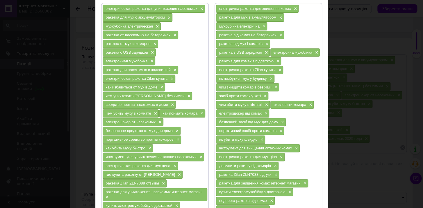
scroll to position [79, 0]
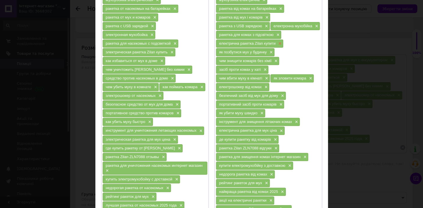
click at [277, 44] on span "×" at bounding box center [279, 43] width 5 height 5
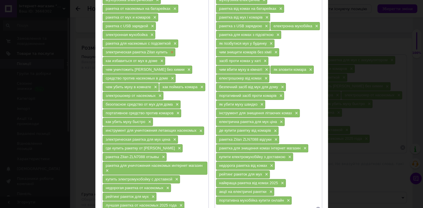
click at [170, 50] on span "×" at bounding box center [171, 52] width 5 height 5
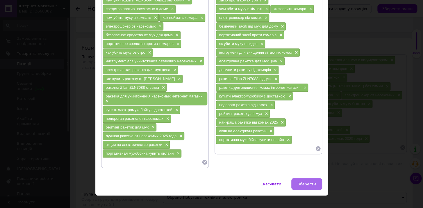
scroll to position [144, 0]
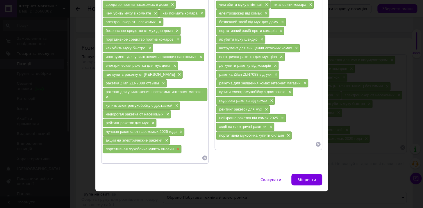
click at [177, 147] on span "×" at bounding box center [177, 149] width 5 height 5
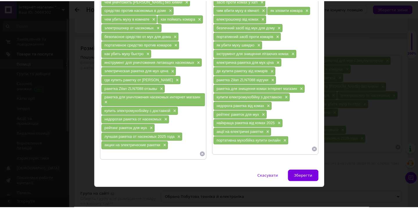
scroll to position [135, 0]
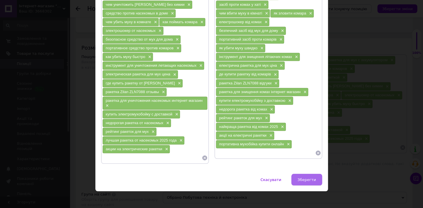
click at [302, 178] on span "Зберегти" at bounding box center [306, 180] width 18 height 4
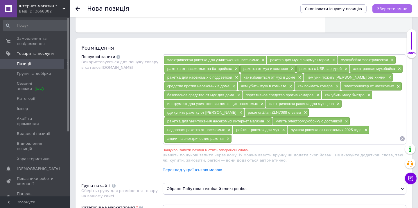
click at [385, 10] on icon "Зберегти зміни" at bounding box center [392, 9] width 30 height 4
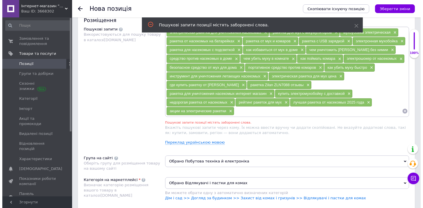
scroll to position [324, 0]
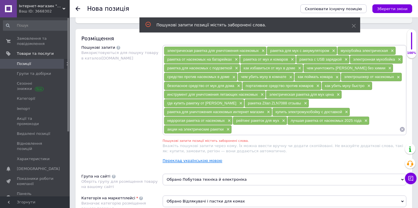
click at [197, 159] on link "Переклад українською мовою" at bounding box center [193, 161] width 60 height 5
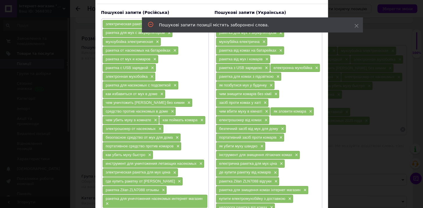
scroll to position [132, 0]
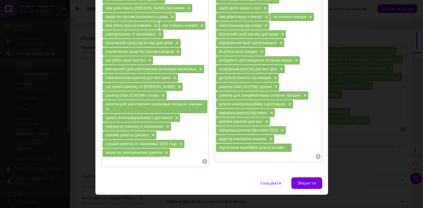
click at [286, 146] on span "×" at bounding box center [287, 148] width 5 height 5
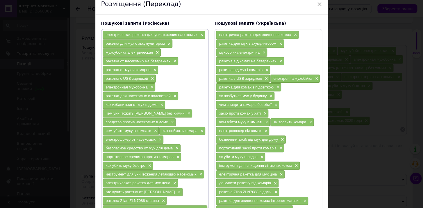
scroll to position [26, 0]
click at [261, 181] on span "де купити ракетку від комарів" at bounding box center [245, 183] width 52 height 4
click at [274, 182] on span "×" at bounding box center [274, 184] width 5 height 5
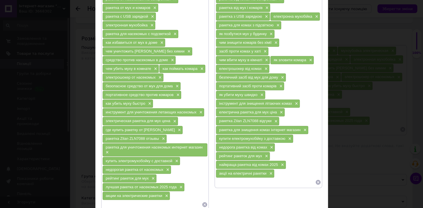
scroll to position [79, 0]
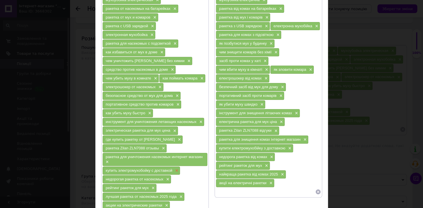
click at [176, 168] on span "×" at bounding box center [176, 170] width 5 height 5
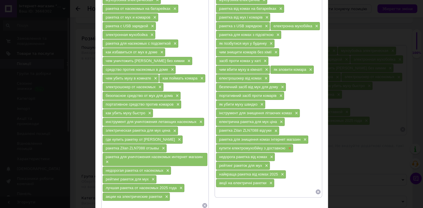
click at [286, 146] on span "×" at bounding box center [288, 148] width 5 height 5
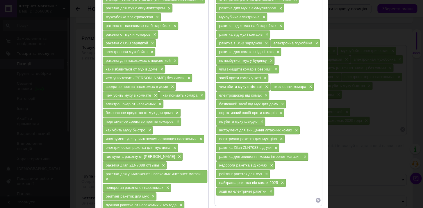
scroll to position [53, 0]
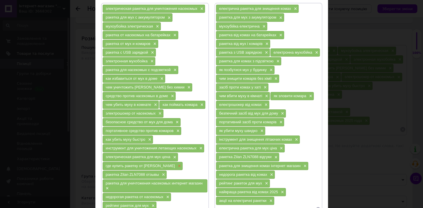
click at [176, 164] on span "×" at bounding box center [178, 166] width 5 height 5
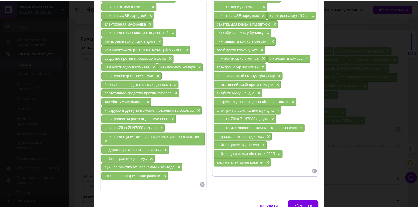
scroll to position [118, 0]
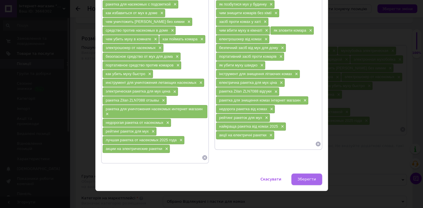
click at [300, 179] on button "Зберегти" at bounding box center [306, 180] width 30 height 12
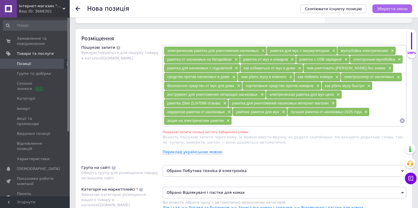
click at [389, 11] on icon "Зберегти зміни" at bounding box center [392, 9] width 30 height 4
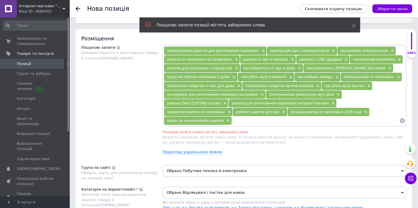
scroll to position [351, 0]
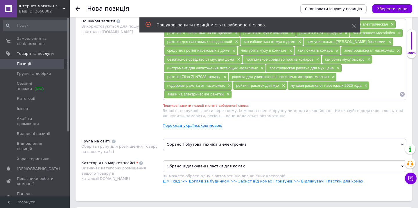
click at [252, 111] on span "Вкажіть пошукові запити через кому. Їх можна ввести вручну чи додати скопійован…" at bounding box center [283, 114] width 240 height 10
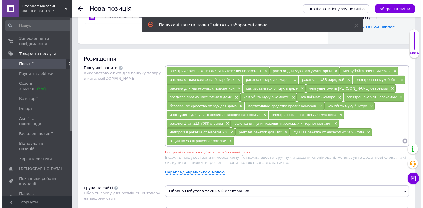
scroll to position [298, 0]
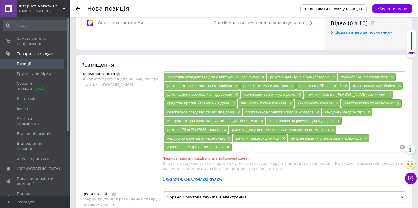
click at [179, 180] on link "Переклад українською мовою" at bounding box center [193, 178] width 60 height 5
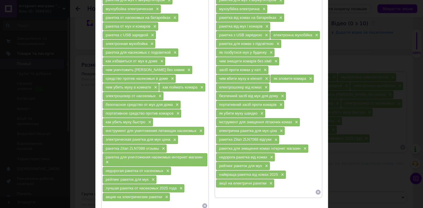
scroll to position [79, 0]
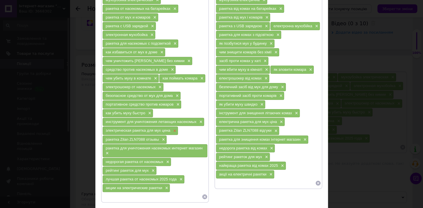
click at [173, 129] on span "×" at bounding box center [174, 131] width 5 height 5
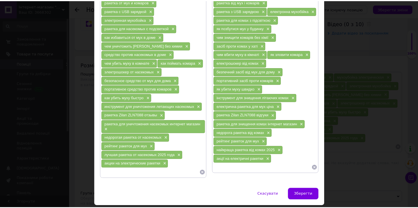
scroll to position [109, 0]
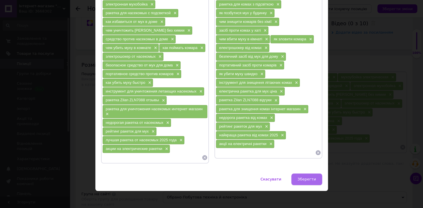
click at [304, 178] on span "Зберегти" at bounding box center [306, 179] width 18 height 4
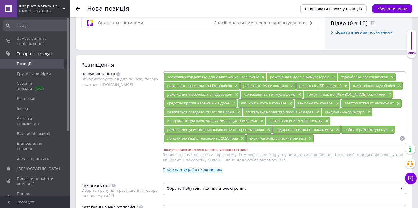
click at [234, 151] on div "Пошукові запити позиції містять заборонені слова." at bounding box center [285, 149] width 244 height 5
click at [229, 153] on span "Вкажіть пошукові запити через кому. Їх можна ввести вручну чи додати скопійован…" at bounding box center [283, 158] width 240 height 10
click at [394, 7] on icon "Зберегти зміни" at bounding box center [392, 9] width 30 height 4
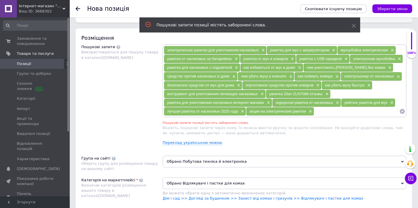
scroll to position [315, 0]
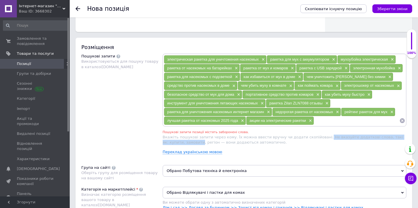
drag, startPoint x: 309, startPoint y: 135, endPoint x: 405, endPoint y: 136, distance: 95.9
click at [403, 136] on span "Вкажіть пошукові запити через кому. Їх можна ввести вручну чи додати скопійован…" at bounding box center [283, 140] width 240 height 10
copy span "Не вказуйте додаткові слова, такі як: купити, замовити"
drag, startPoint x: 401, startPoint y: 119, endPoint x: 272, endPoint y: 127, distance: 129.8
click at [401, 119] on icon at bounding box center [402, 121] width 6 height 6
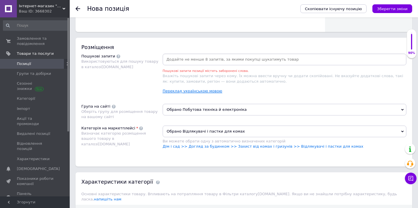
click at [211, 89] on link "Переклад українською мовою" at bounding box center [193, 91] width 60 height 5
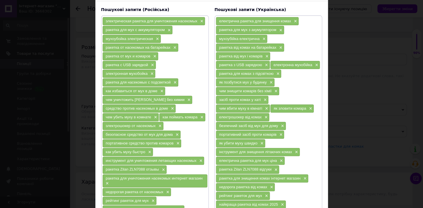
scroll to position [105, 0]
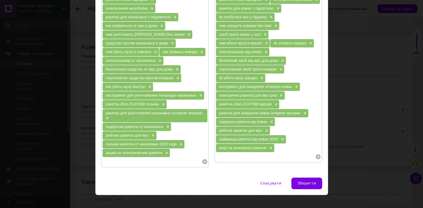
click at [203, 159] on icon at bounding box center [205, 162] width 6 height 6
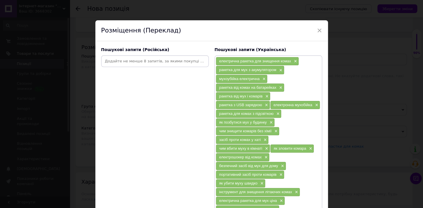
scroll to position [105, 0]
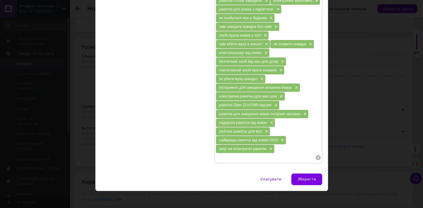
click at [317, 155] on icon at bounding box center [317, 157] width 5 height 5
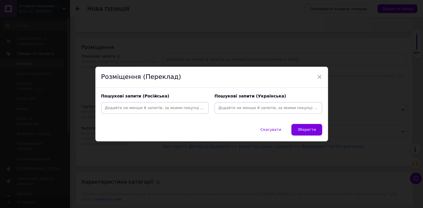
scroll to position [0, 0]
click at [302, 132] on button "Зберегти" at bounding box center [306, 130] width 30 height 12
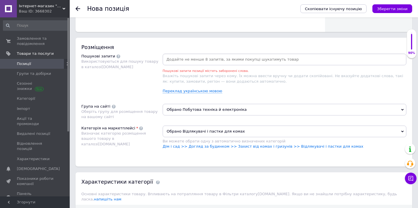
click at [200, 56] on input at bounding box center [284, 59] width 241 height 9
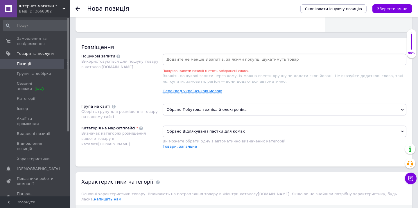
click at [198, 92] on link "Переклад українською мовою" at bounding box center [193, 91] width 60 height 5
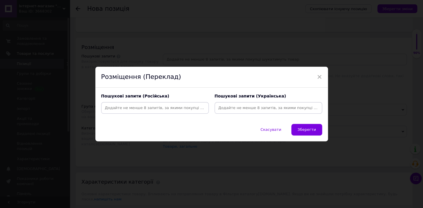
click at [249, 109] on input at bounding box center [268, 108] width 105 height 9
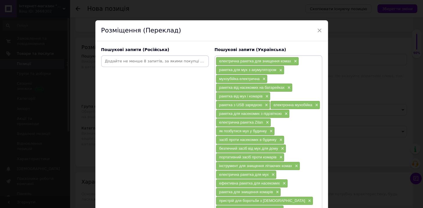
click at [122, 62] on div at bounding box center [154, 61] width 105 height 9
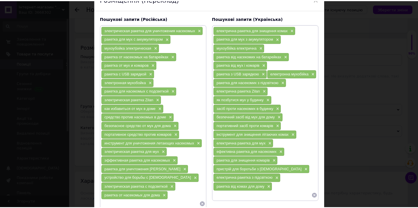
scroll to position [79, 0]
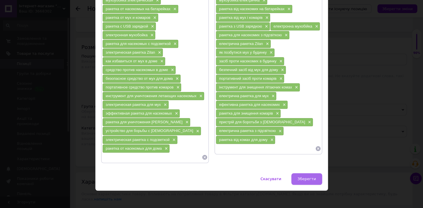
click at [305, 177] on span "Зберегти" at bounding box center [306, 179] width 18 height 4
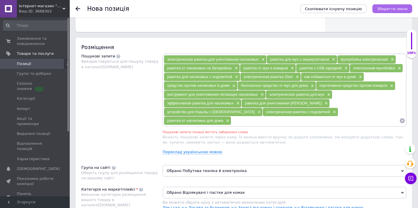
click at [395, 8] on icon "Зберегти зміни" at bounding box center [392, 9] width 30 height 4
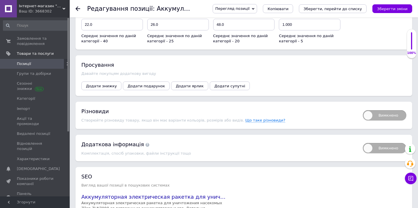
scroll to position [684, 0]
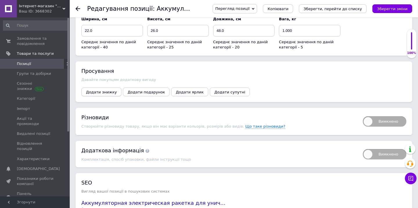
click at [100, 90] on span "Додати знижку" at bounding box center [101, 92] width 31 height 4
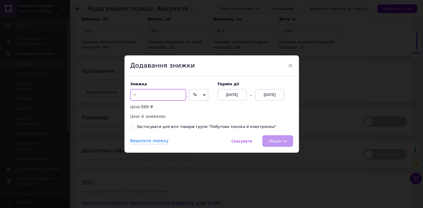
click at [152, 93] on input at bounding box center [158, 95] width 56 height 12
type input "5"
type input "3"
click at [263, 96] on div "[DATE]" at bounding box center [269, 95] width 29 height 12
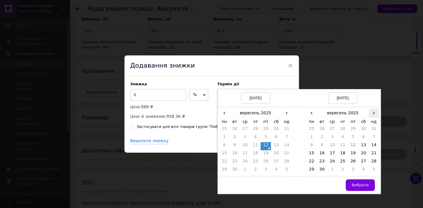
click at [373, 115] on span "›" at bounding box center [373, 113] width 10 height 8
click at [310, 159] on td "27" at bounding box center [311, 163] width 10 height 8
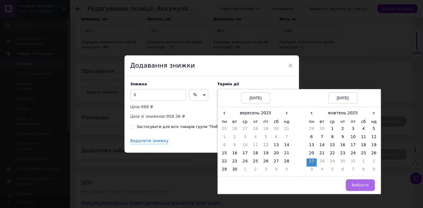
click at [358, 184] on span "Вибрати" at bounding box center [359, 185] width 17 height 4
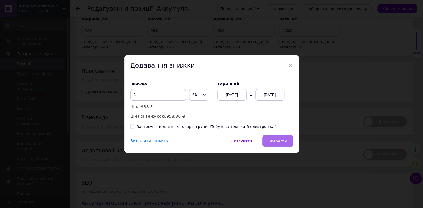
click at [281, 142] on span "Зберегти" at bounding box center [277, 141] width 18 height 4
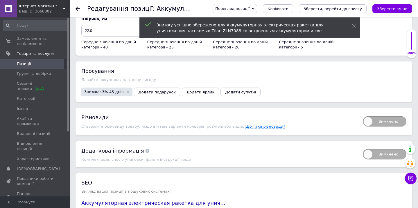
click at [245, 12] on span "Перегляд позиції" at bounding box center [235, 8] width 44 height 9
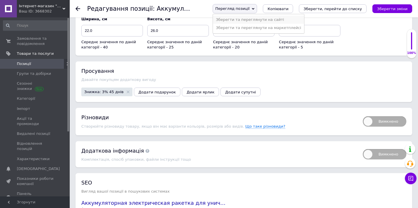
click at [266, 22] on li "Зберегти та переглянути на сайті" at bounding box center [258, 20] width 91 height 8
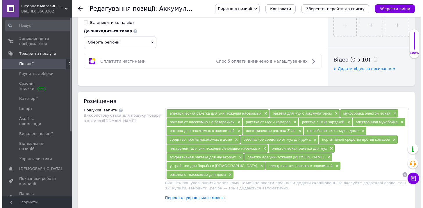
scroll to position [76, 0]
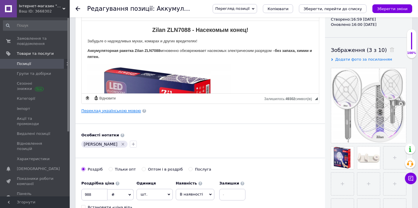
click at [113, 109] on link "Переклад українською мовою" at bounding box center [111, 111] width 60 height 5
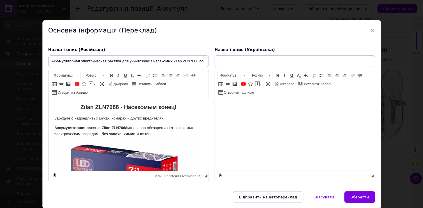
scroll to position [0, 0]
type input "Акумуляторна електрична ракетка для знищення комах Zilan ZLN7088 із вбудованим …"
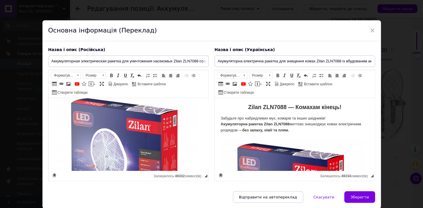
scroll to position [53, 0]
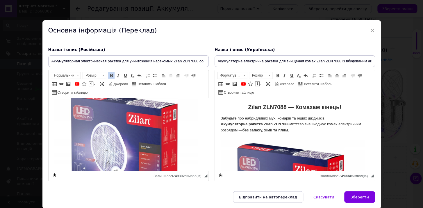
click at [64, 125] on img "Редактор, B86496BE-560F-44A5-A893-A828B6283882" at bounding box center [126, 161] width 144 height 144
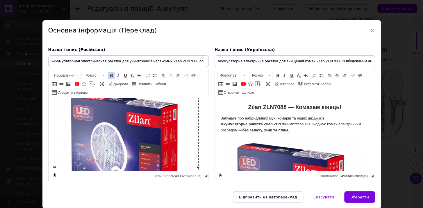
click at [50, 123] on html "Zilan ZLN7088 - Насекомым конец! Забудьте о надоедливых мухах, комарах и других…" at bounding box center [128, 179] width 160 height 267
click at [52, 111] on html "Zilan ZLN7088 - Насекомым конец! Забудьте о надоедливых мухах, комарах и других…" at bounding box center [128, 179] width 160 height 267
click at [169, 75] on span at bounding box center [170, 75] width 5 height 5
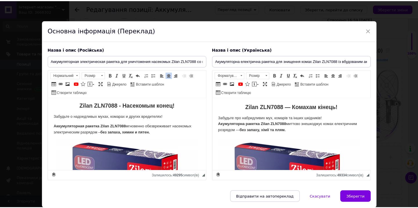
scroll to position [0, 0]
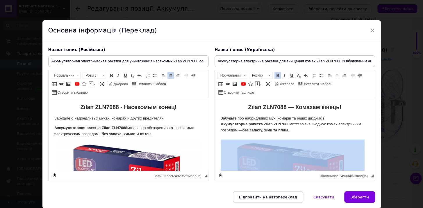
click at [223, 146] on img "Редактор, EA457187-E3E1-4838-B383-689F57CEAC0B" at bounding box center [292, 212] width 144 height 144
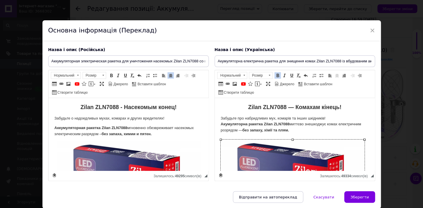
click at [222, 131] on p "Забудьте про набридливих мух, комарів та інших шкідників! Акумуляторна ракетка …" at bounding box center [294, 201] width 148 height 170
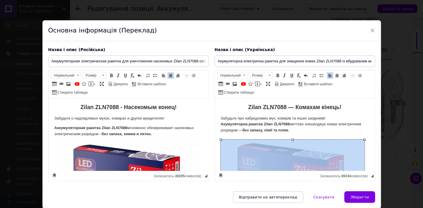
click at [220, 142] on img "Редактор, EA457187-E3E1-4838-B383-689F57CEAC0B" at bounding box center [292, 212] width 144 height 144
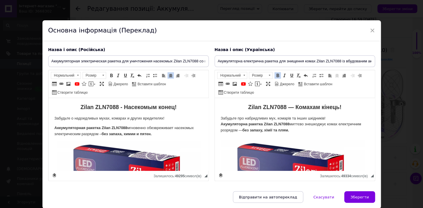
click at [335, 76] on span at bounding box center [336, 75] width 5 height 5
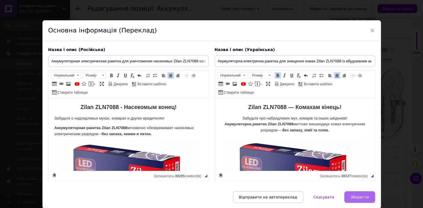
click at [358, 193] on button "Зберегти" at bounding box center [359, 197] width 30 height 12
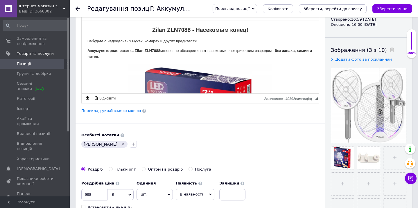
drag, startPoint x: 406, startPoint y: 7, endPoint x: 389, endPoint y: 2, distance: 17.3
click at [405, 7] on icon "Зберегти зміни" at bounding box center [392, 9] width 30 height 4
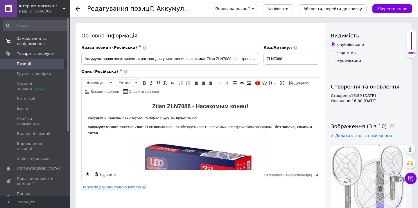
click at [25, 46] on span "Замовлення та повідомлення" at bounding box center [35, 41] width 37 height 10
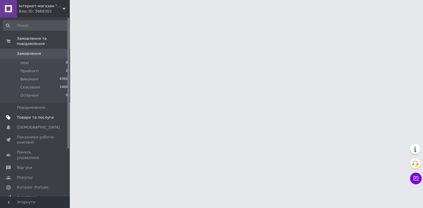
click at [31, 115] on span "Товари та послуги" at bounding box center [35, 117] width 37 height 5
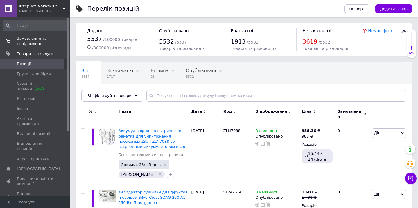
click at [42, 41] on span "Замовлення та повідомлення" at bounding box center [35, 41] width 37 height 10
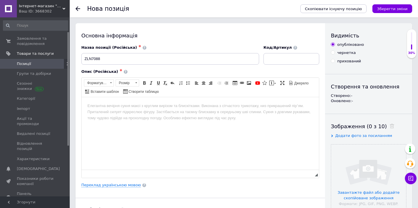
scroll to position [22, 0]
